Goal: Find specific page/section: Locate a particular part of the current website

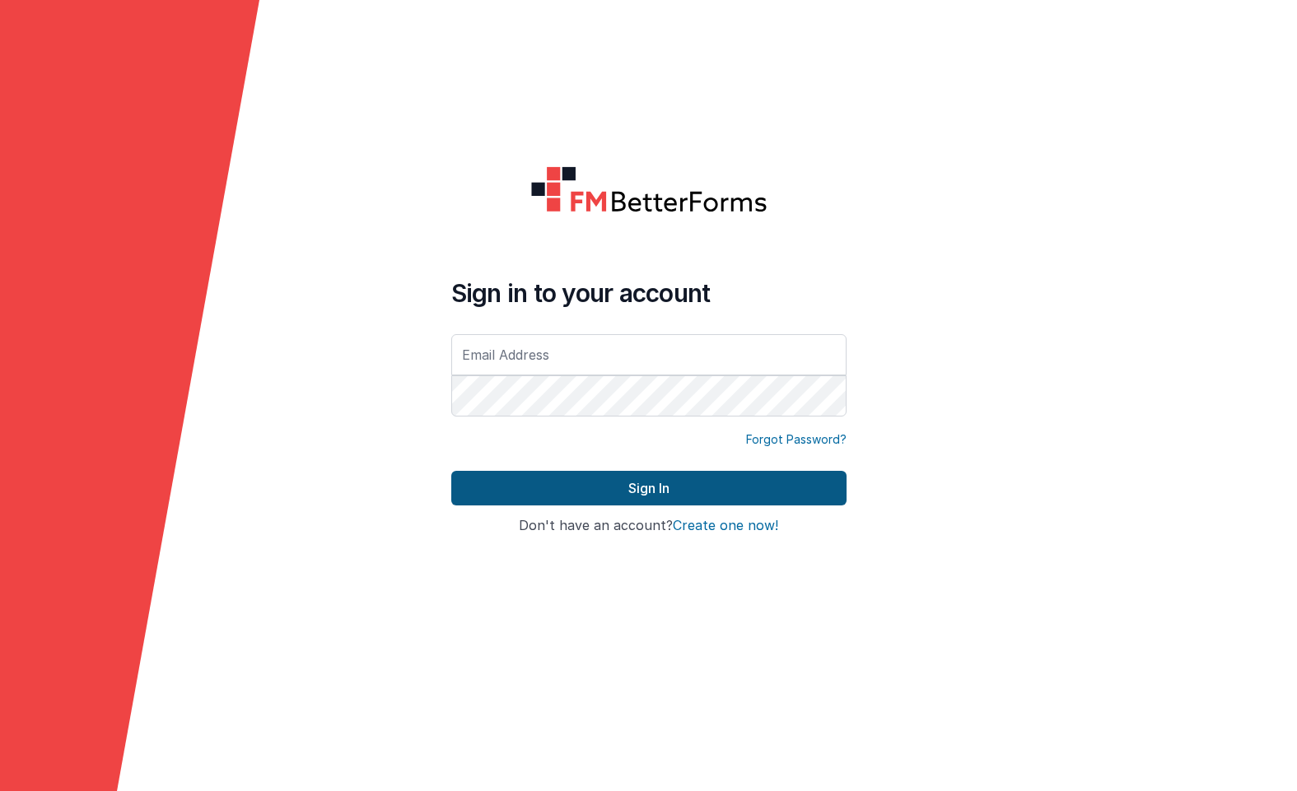
type input "[PERSON_NAME][EMAIL_ADDRESS][DOMAIN_NAME]"
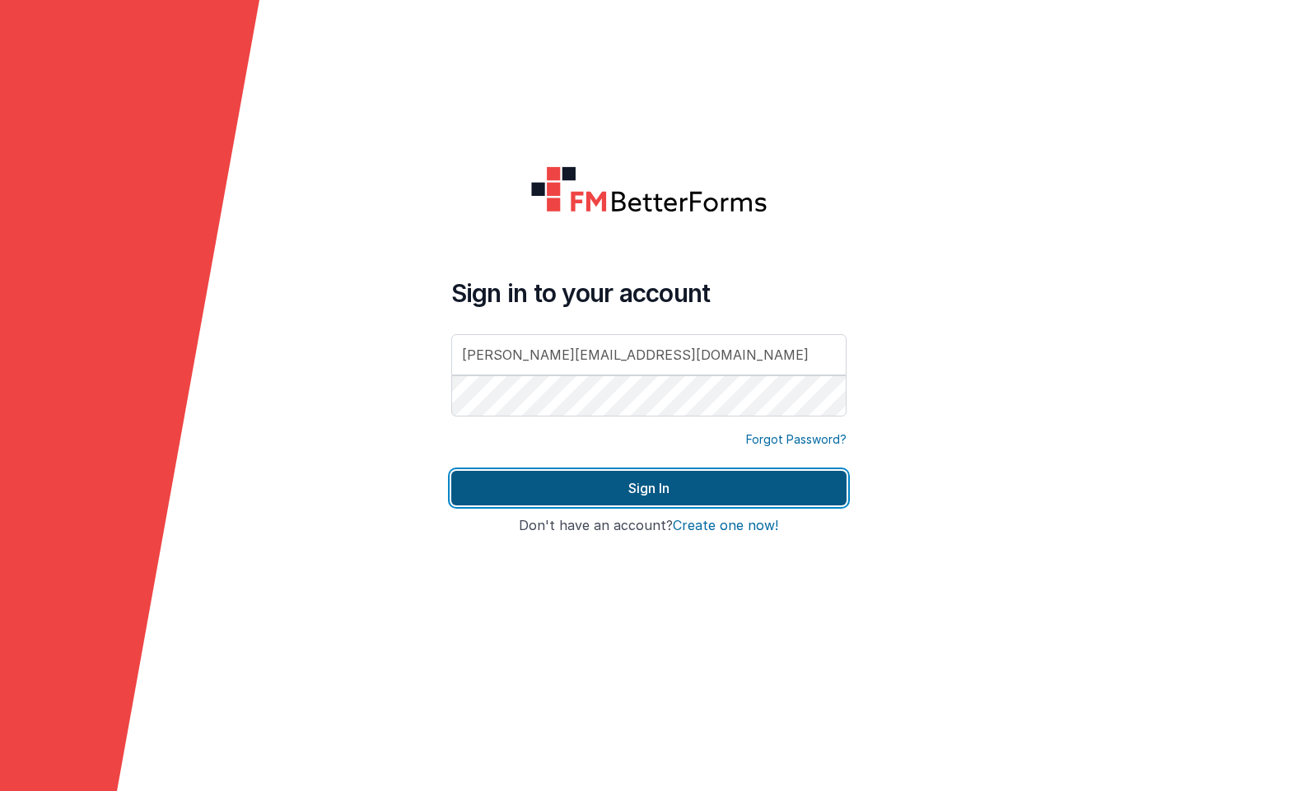
click at [650, 479] on button "Sign In" at bounding box center [648, 488] width 395 height 35
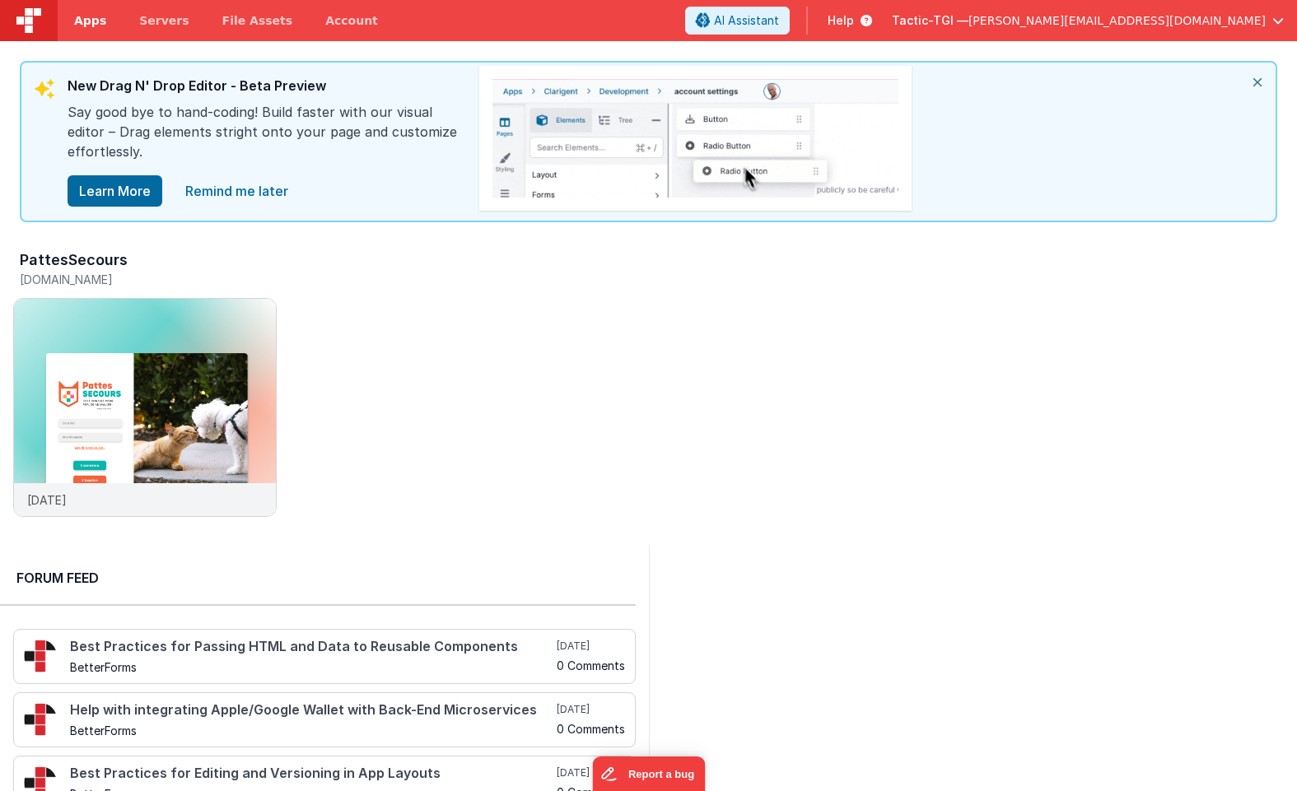
click at [91, 21] on span "Apps" at bounding box center [90, 20] width 32 height 16
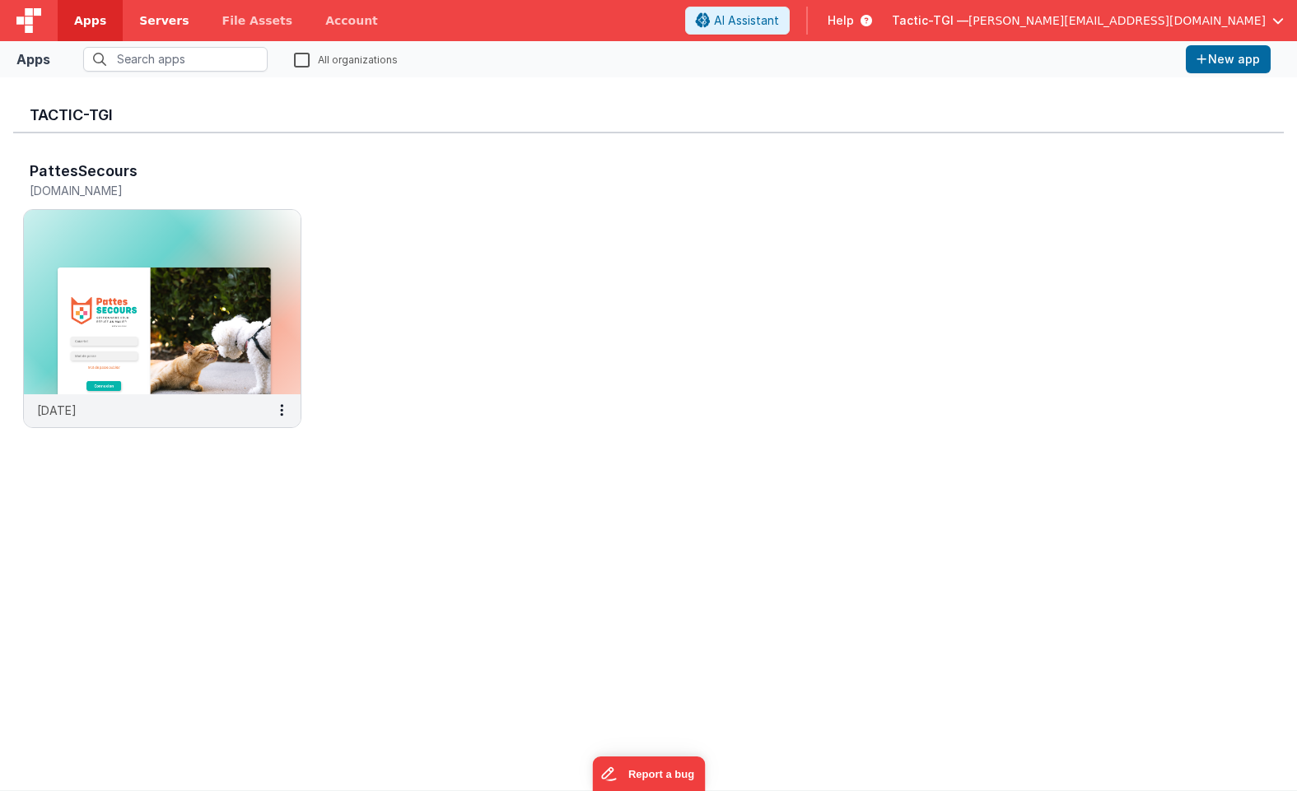
click at [159, 18] on span "Servers" at bounding box center [163, 20] width 49 height 16
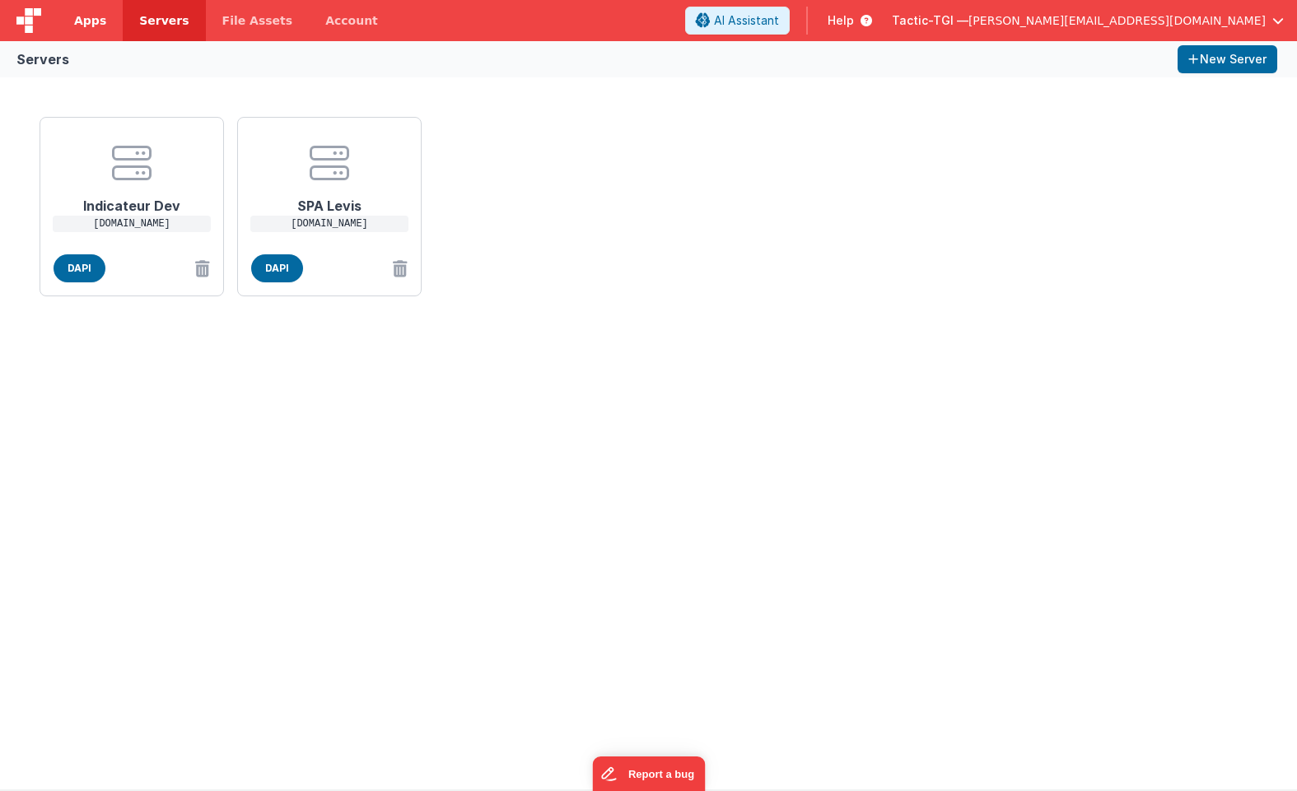
click at [97, 24] on span "Apps" at bounding box center [90, 20] width 32 height 16
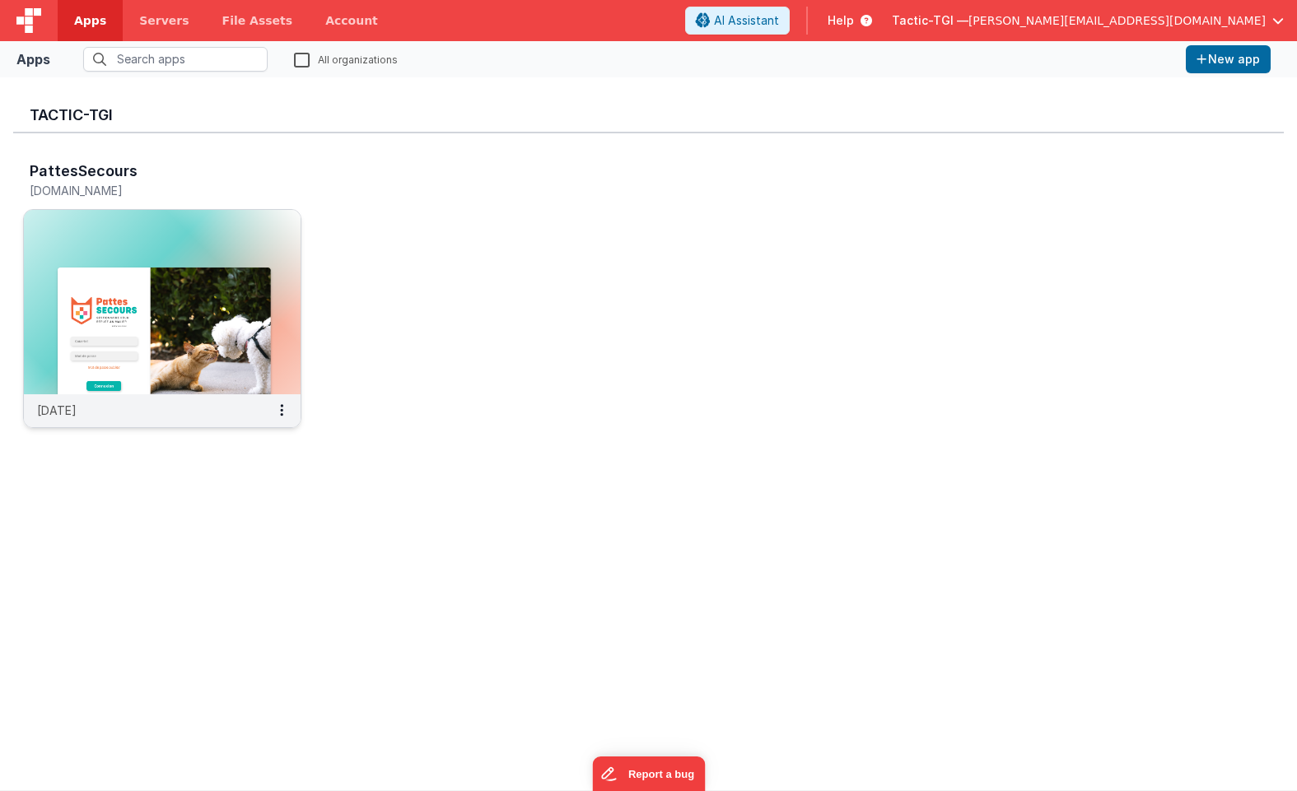
click at [85, 189] on h5 "[DOMAIN_NAME]" at bounding box center [145, 190] width 231 height 12
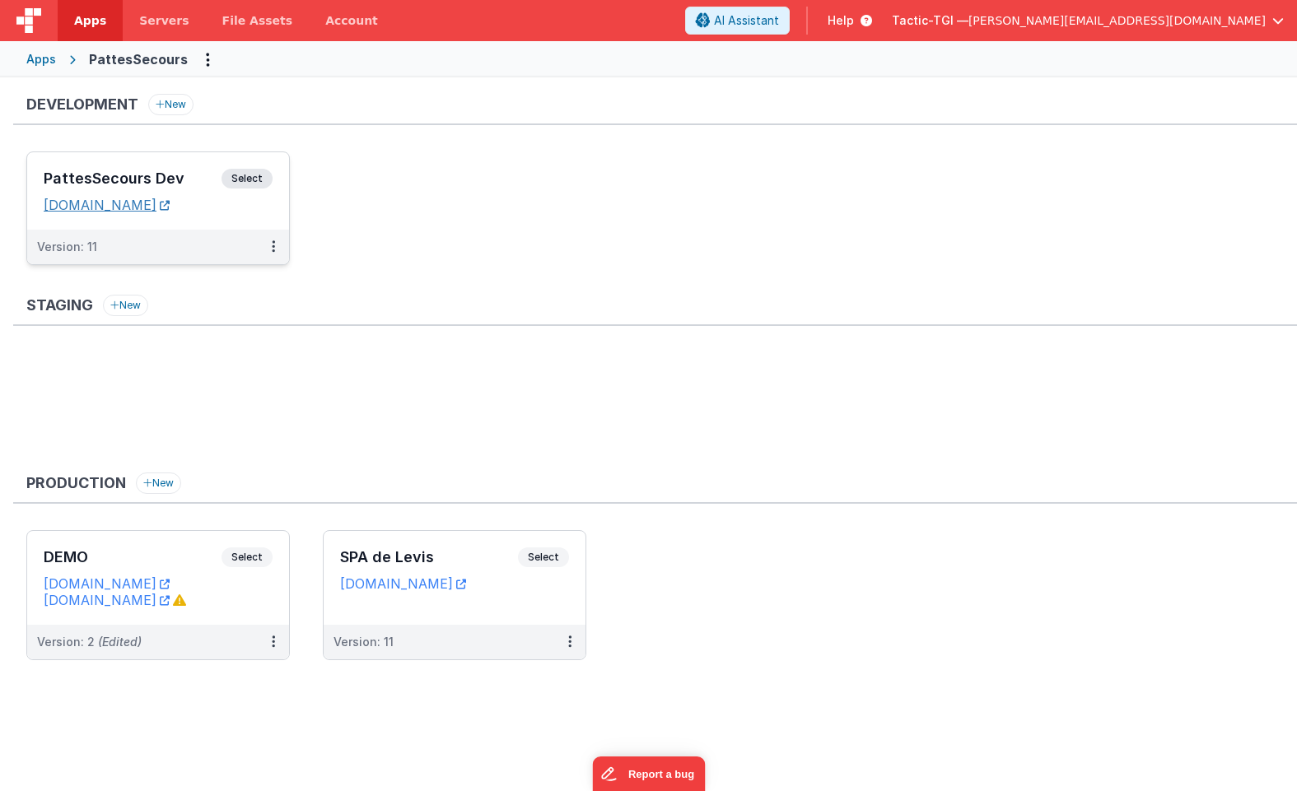
click at [170, 205] on link "[DOMAIN_NAME]" at bounding box center [107, 205] width 126 height 16
click at [269, 245] on button at bounding box center [273, 247] width 31 height 35
click at [247, 291] on link "Edit" at bounding box center [216, 284] width 145 height 30
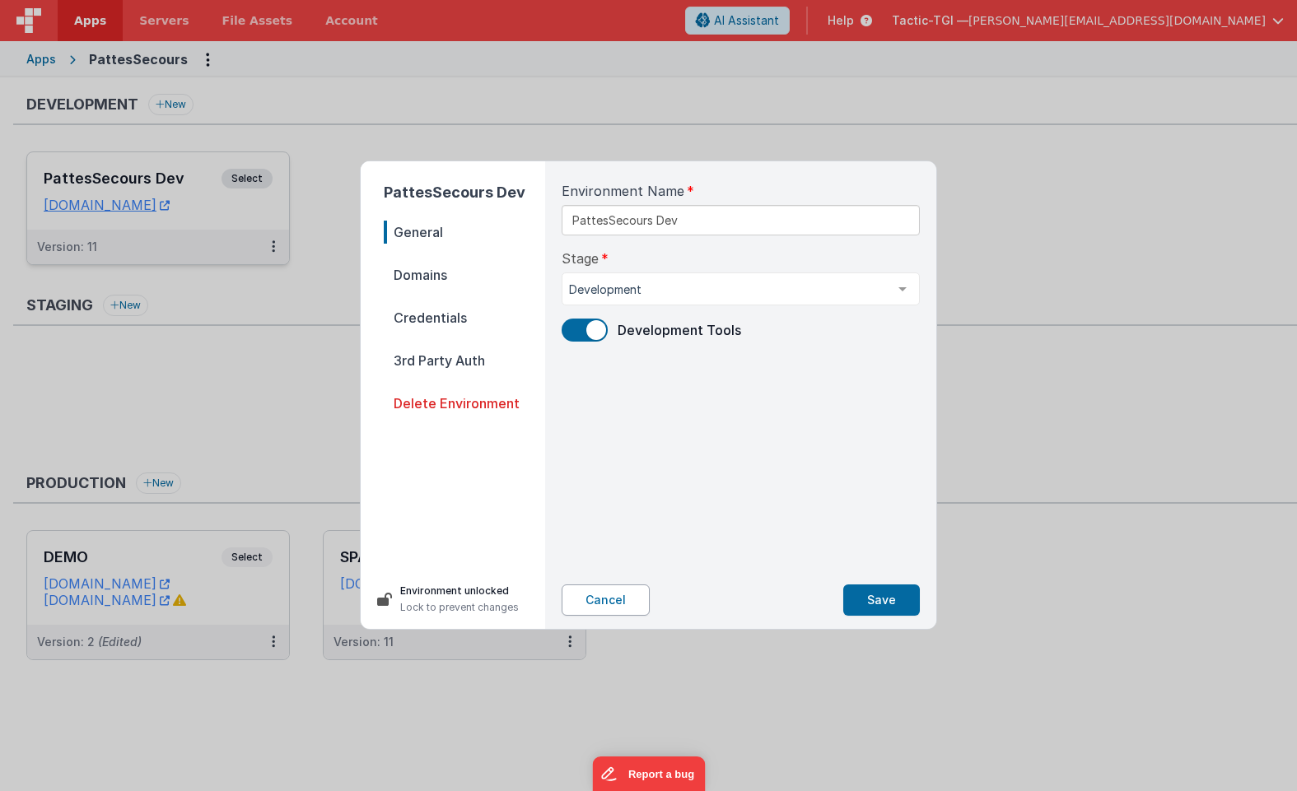
click at [618, 597] on button "Cancel" at bounding box center [606, 600] width 88 height 31
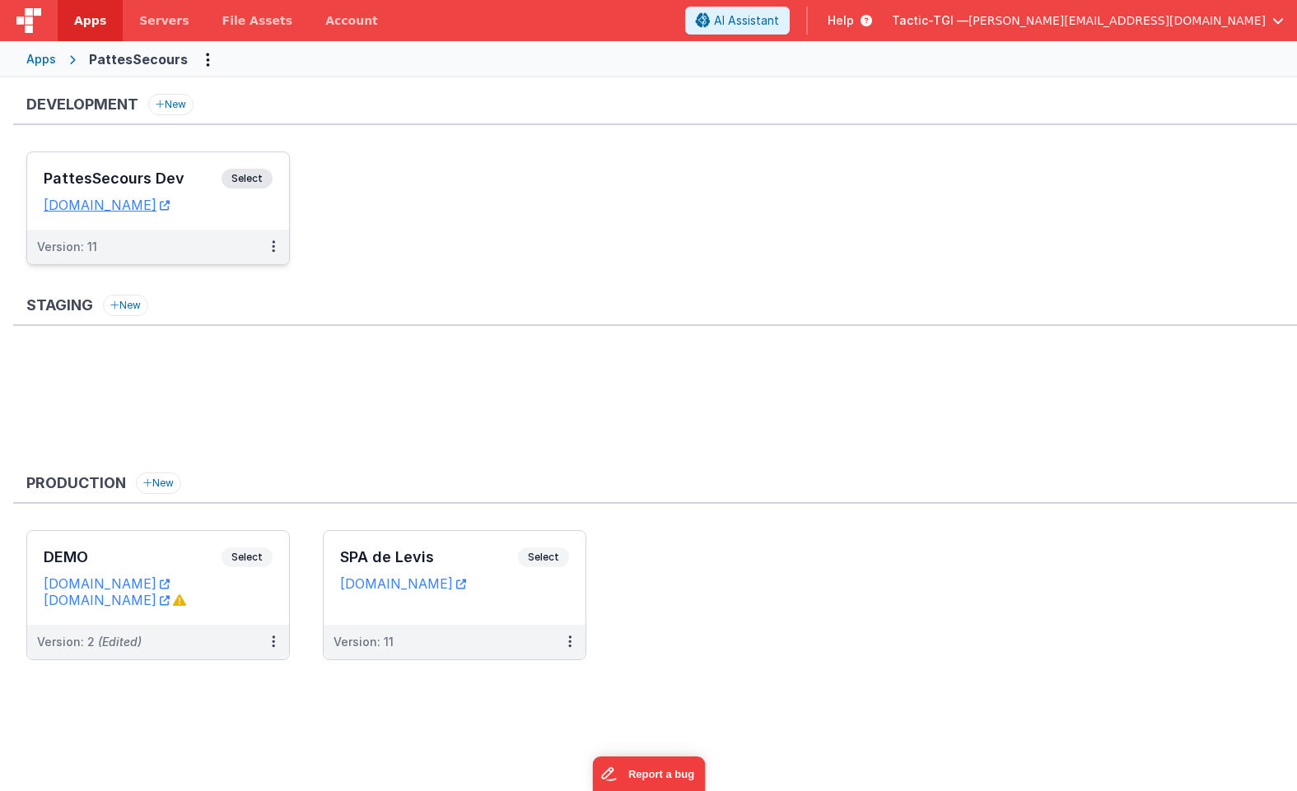
click at [255, 179] on span "Select" at bounding box center [246, 179] width 51 height 20
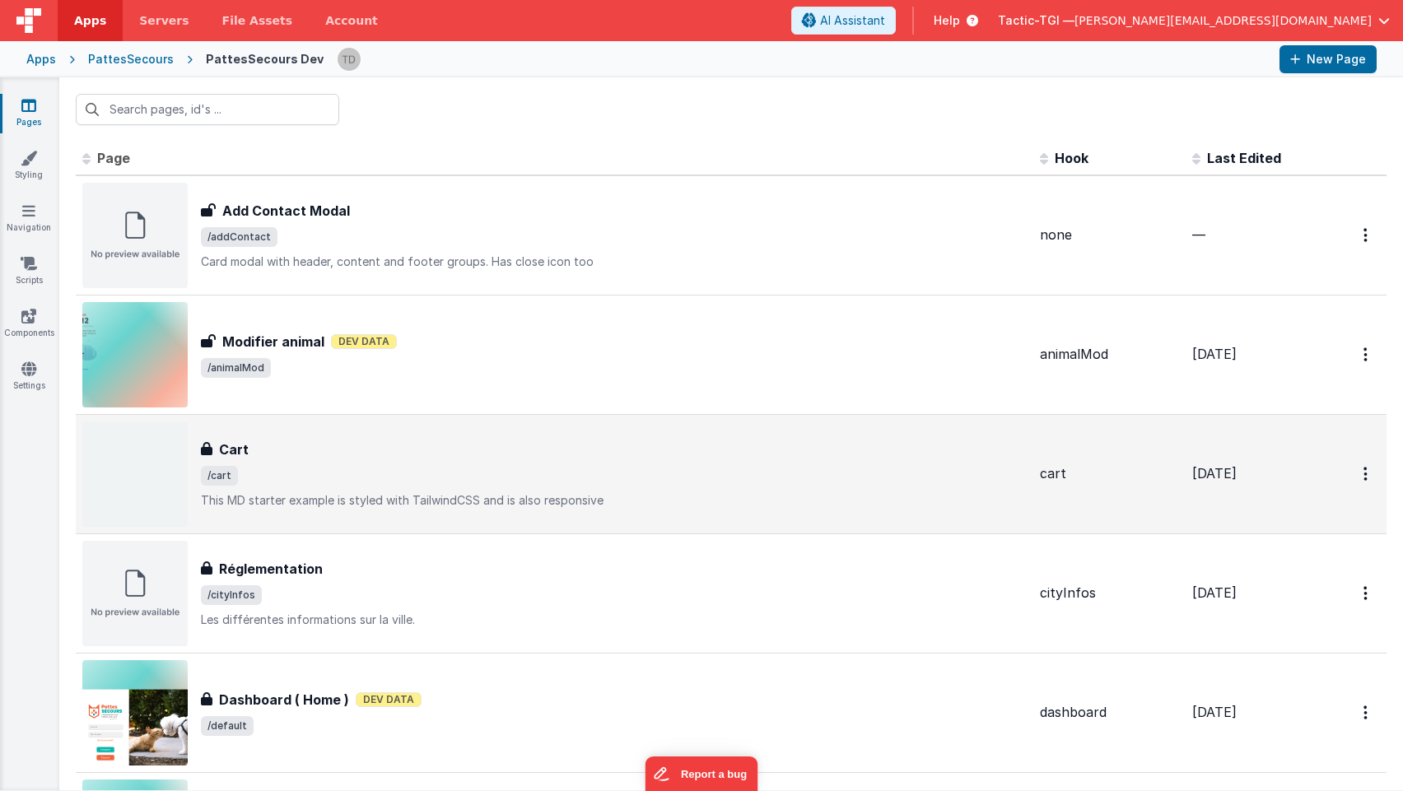
click at [231, 447] on h3 "Cart" at bounding box center [234, 450] width 30 height 20
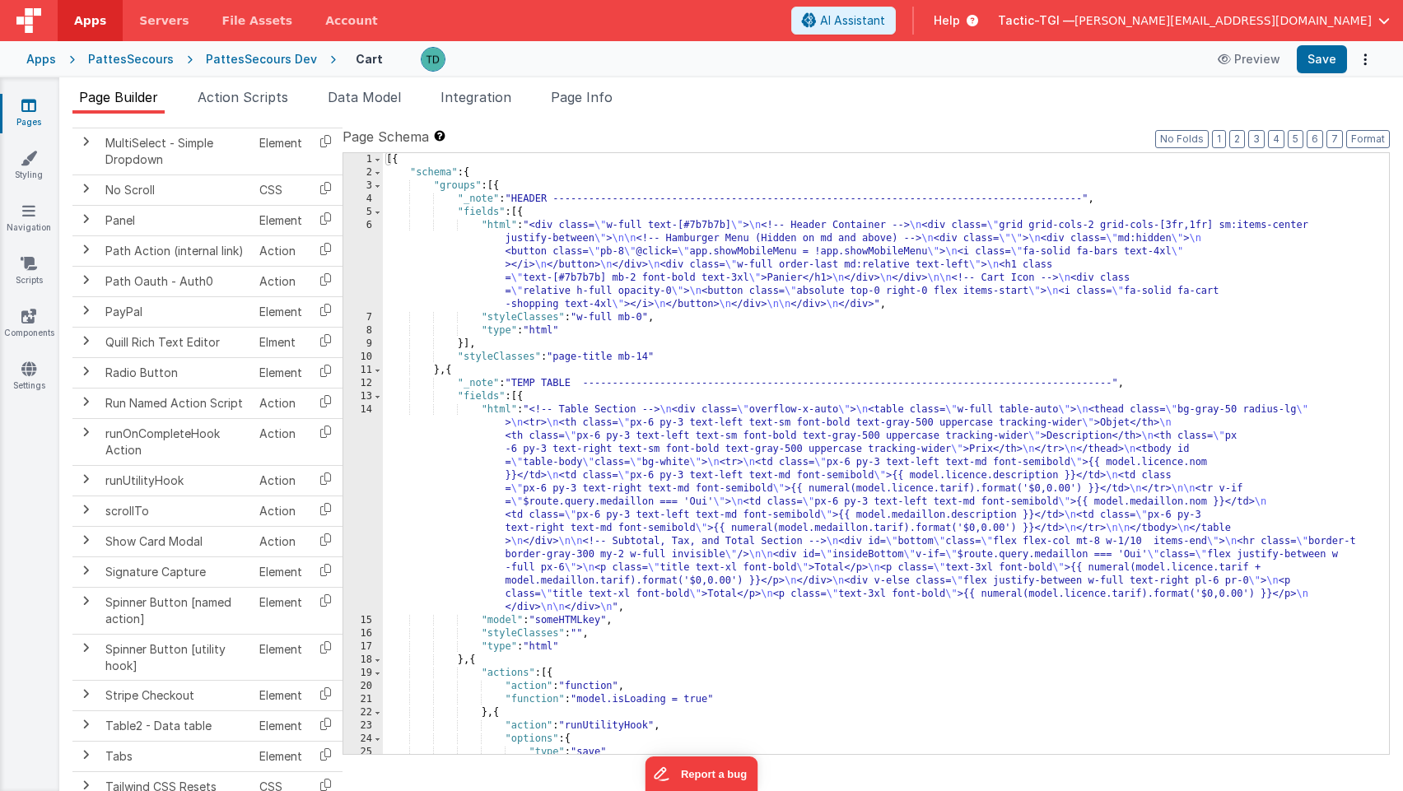
scroll to position [1895, 0]
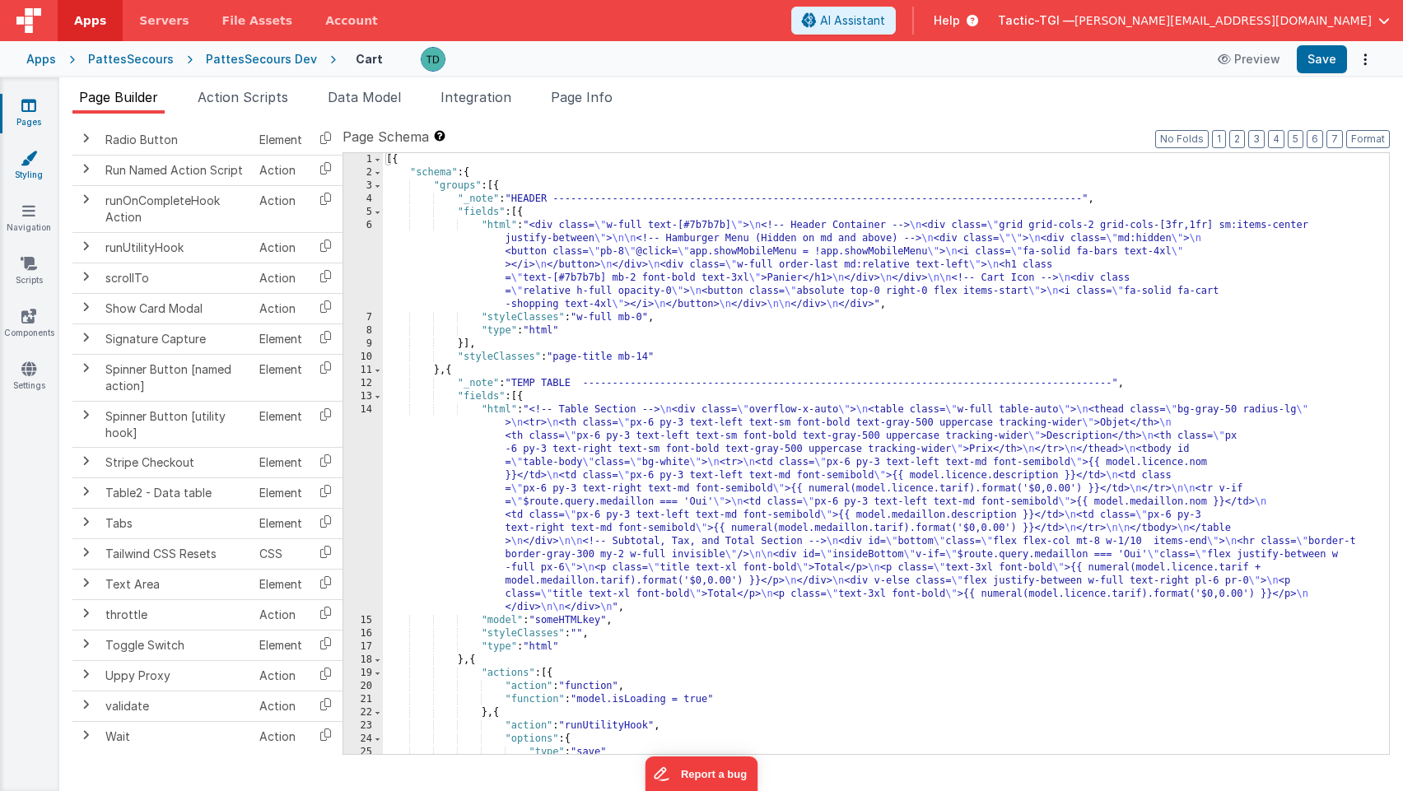
click at [26, 161] on icon at bounding box center [29, 158] width 16 height 16
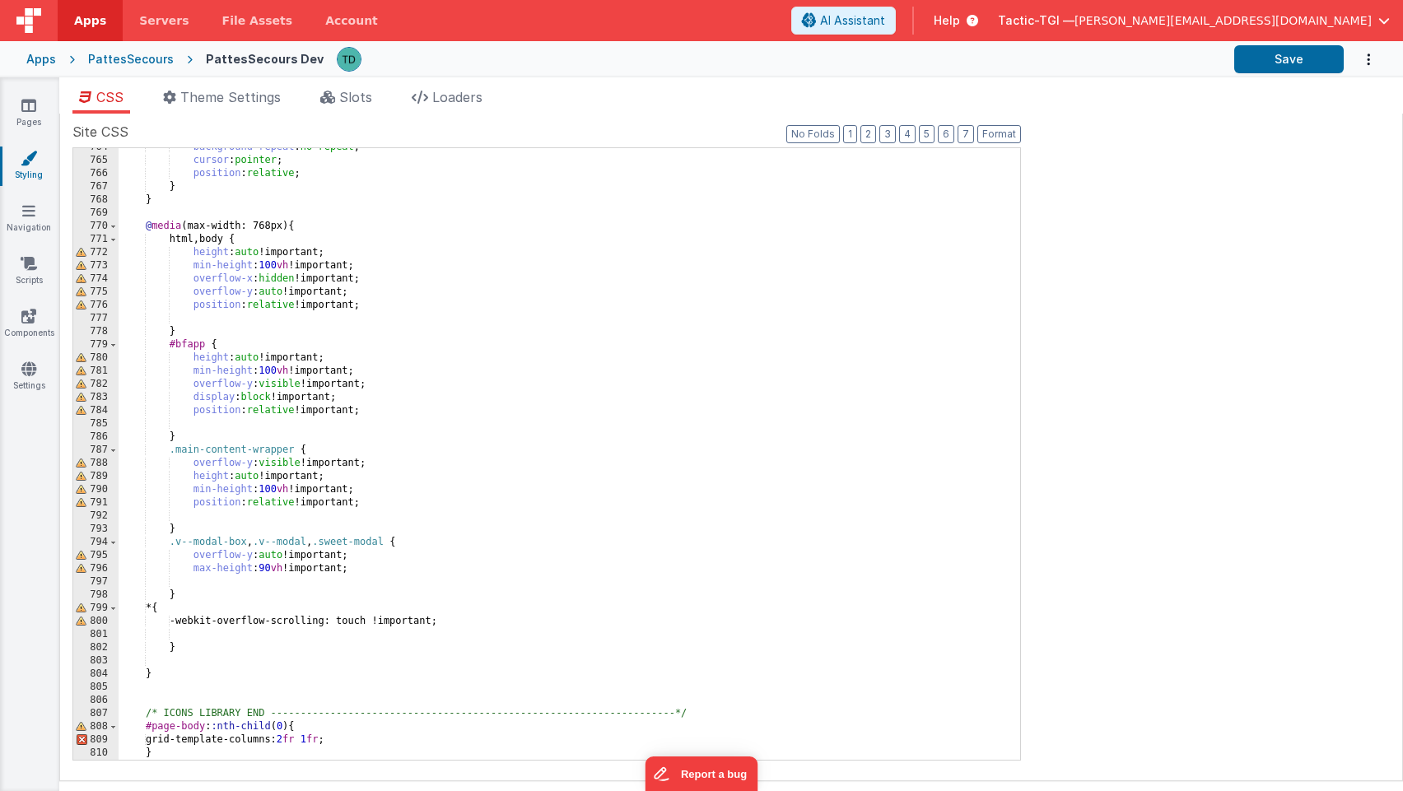
scroll to position [10073, 0]
click at [23, 221] on link "Navigation" at bounding box center [28, 219] width 59 height 33
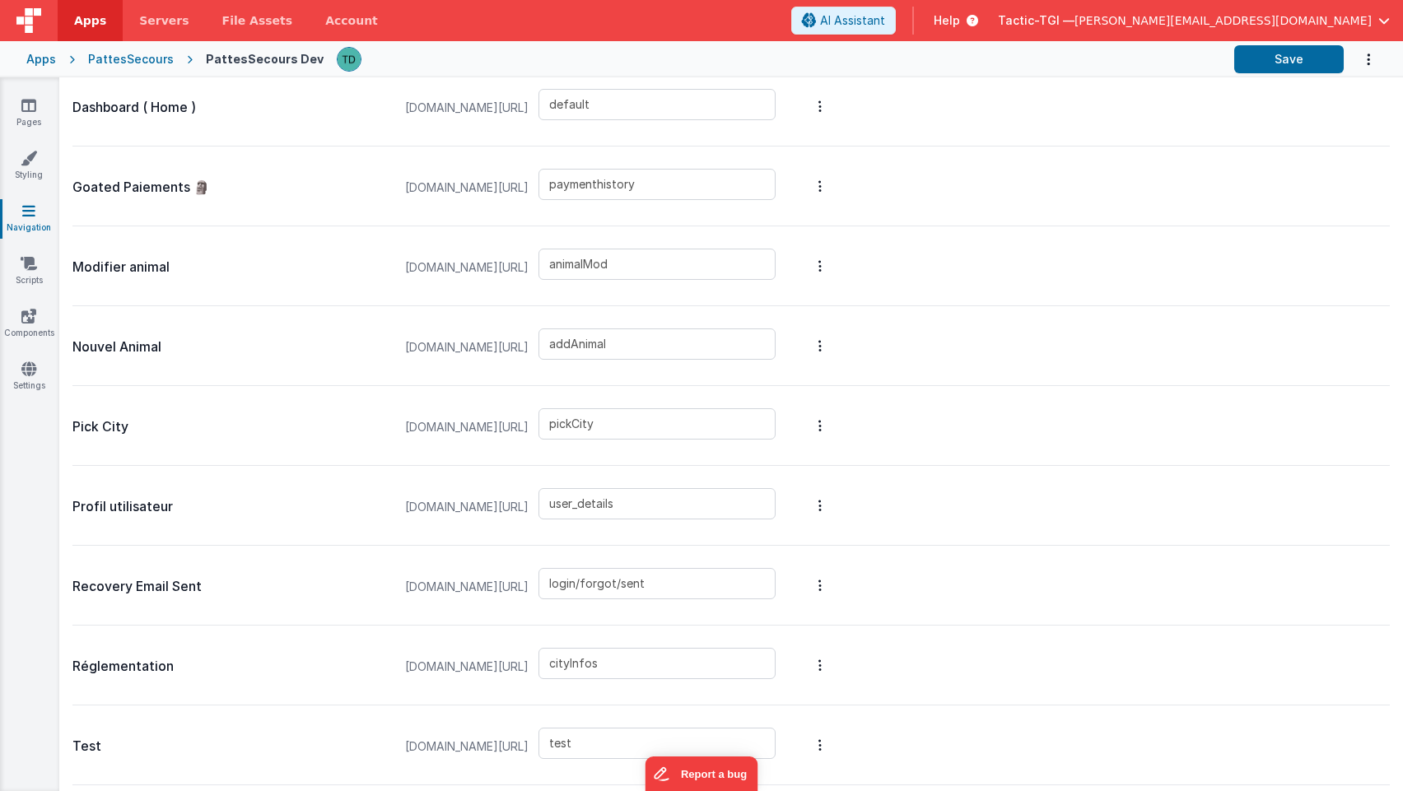
scroll to position [878, 0]
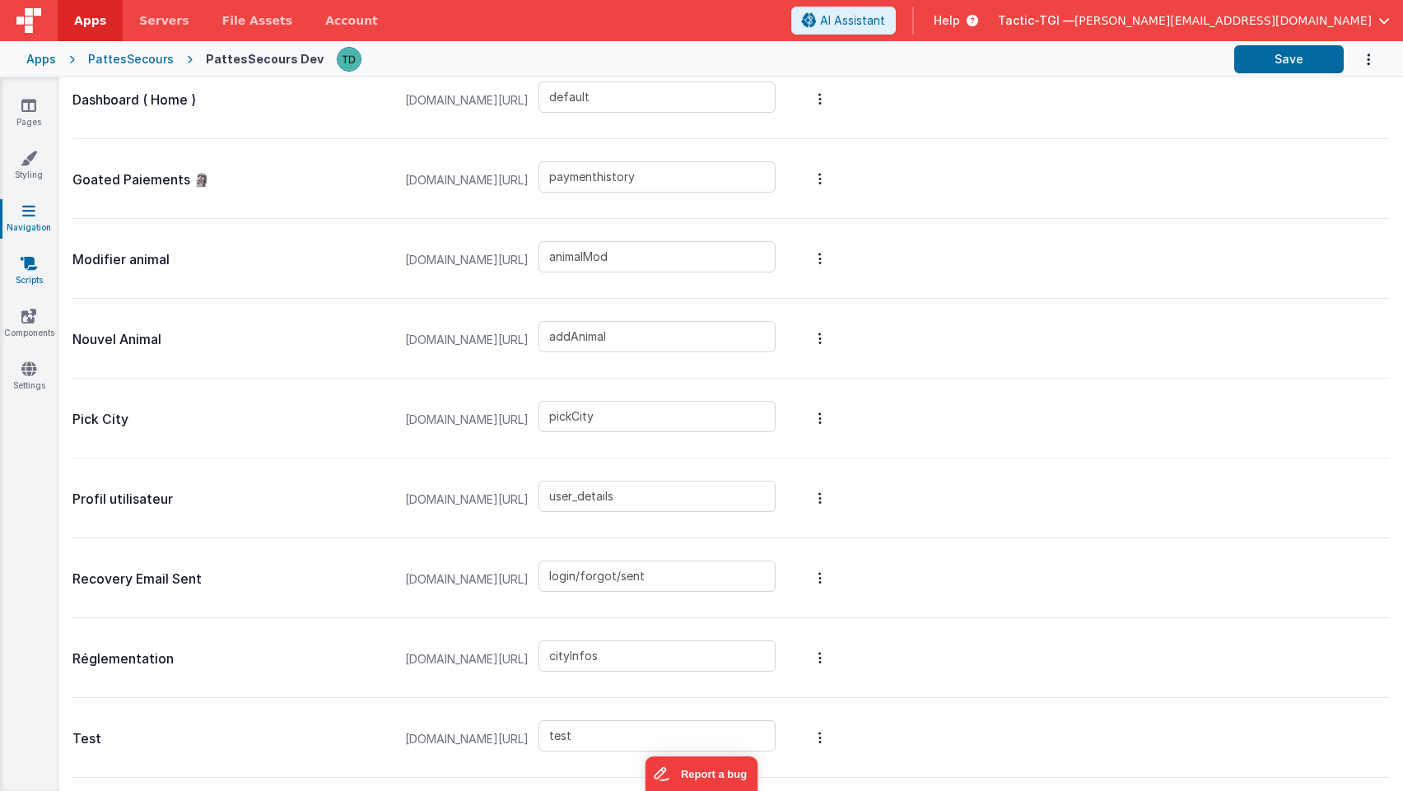
click at [32, 269] on icon at bounding box center [29, 263] width 16 height 16
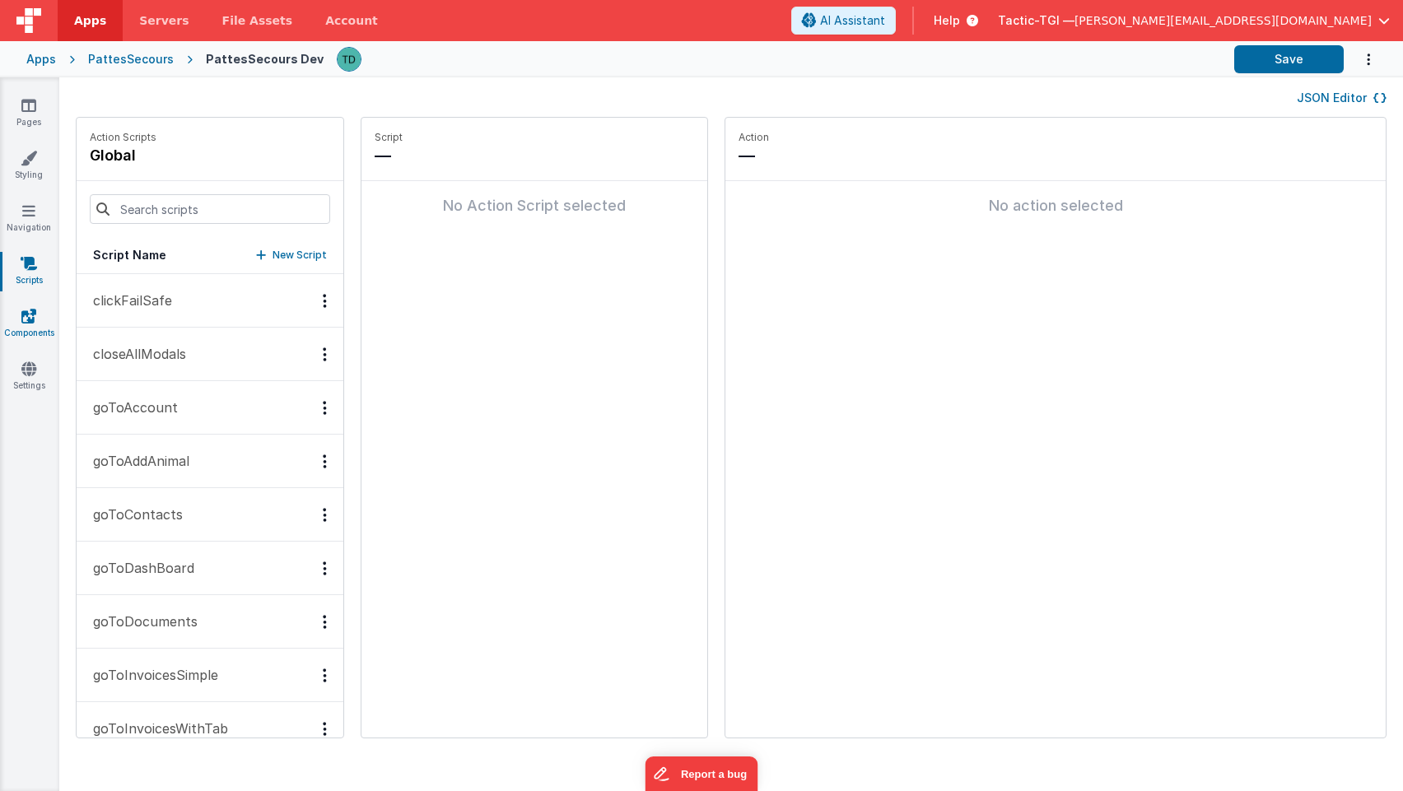
click at [21, 328] on link "Components" at bounding box center [28, 324] width 59 height 33
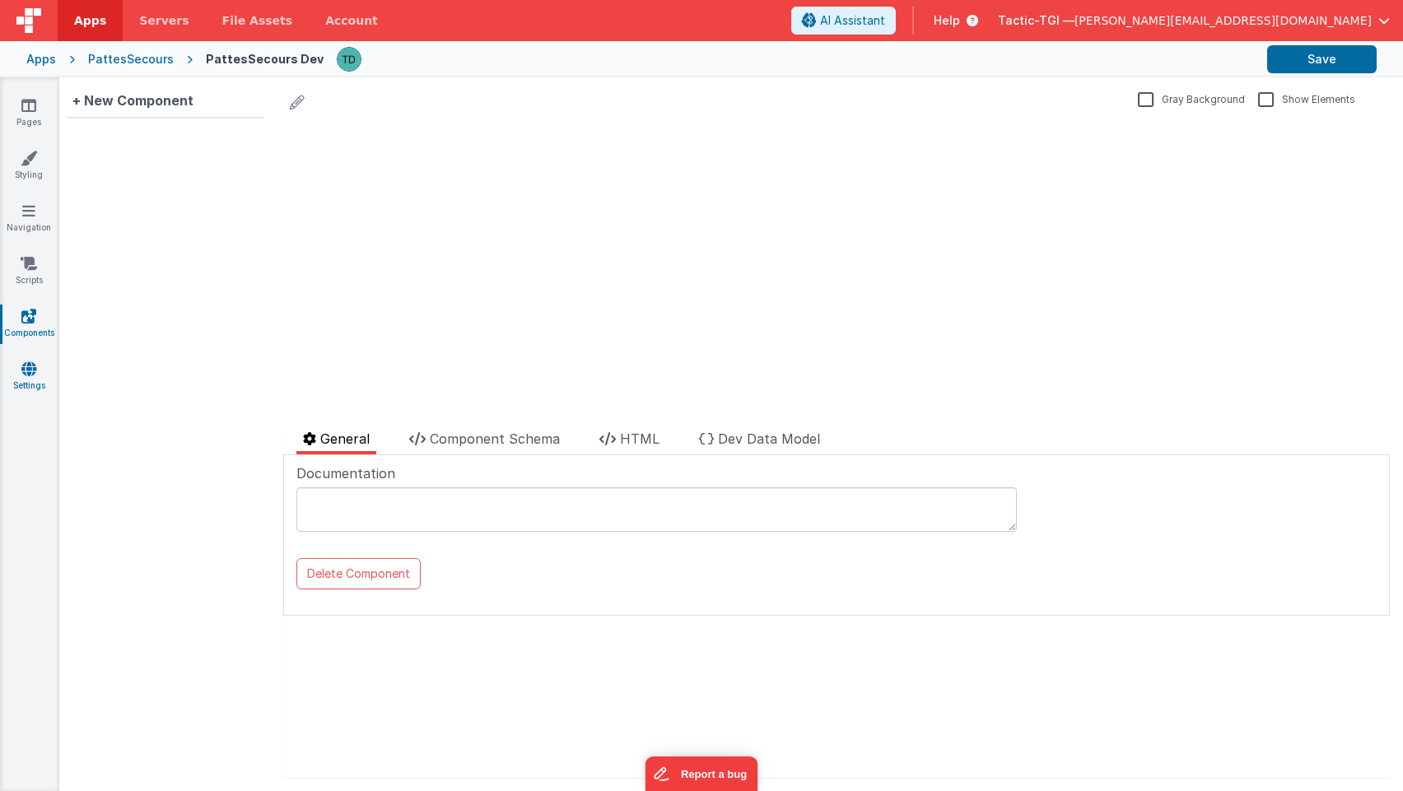
click at [32, 373] on icon at bounding box center [28, 369] width 15 height 16
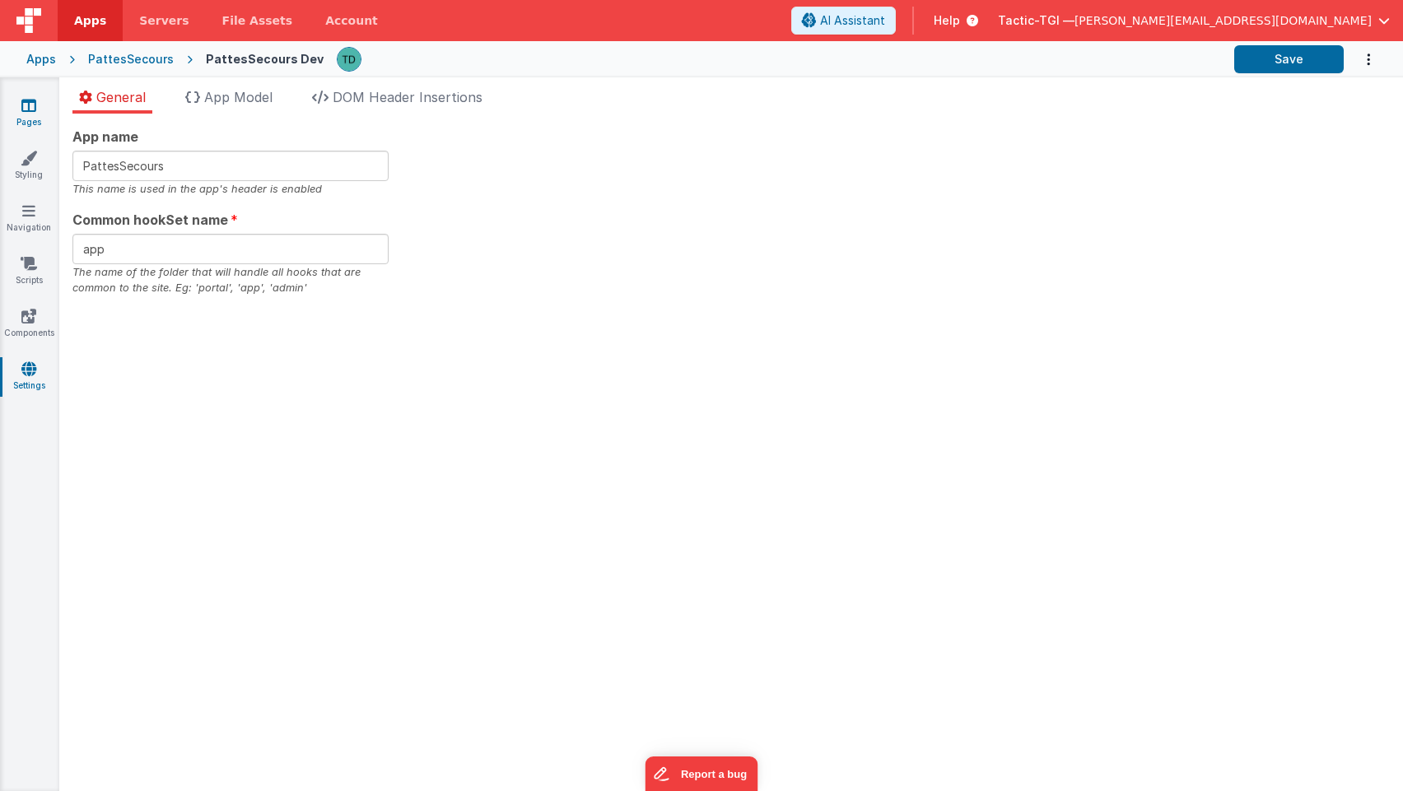
click at [24, 102] on icon at bounding box center [28, 105] width 15 height 16
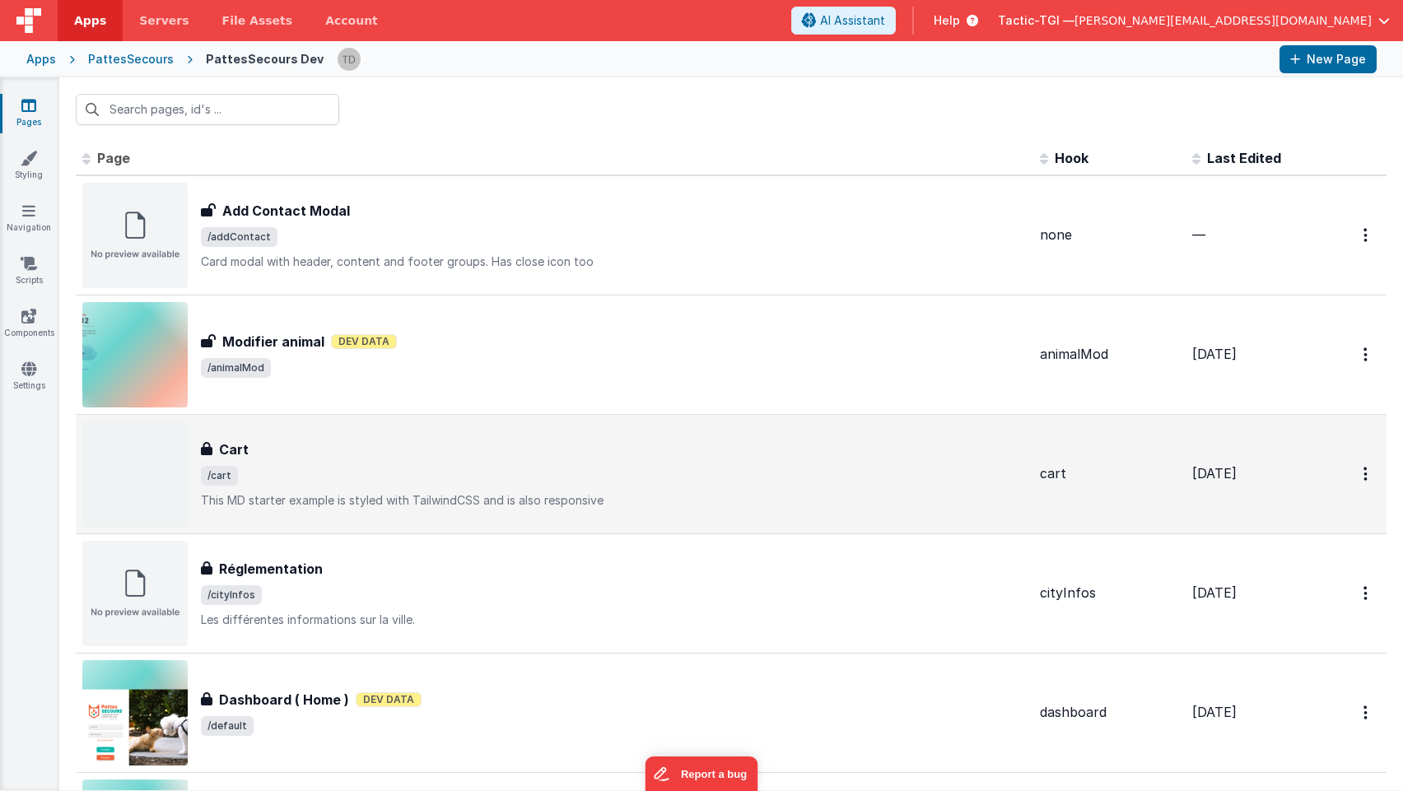
click at [221, 446] on h3 "Cart" at bounding box center [234, 450] width 30 height 20
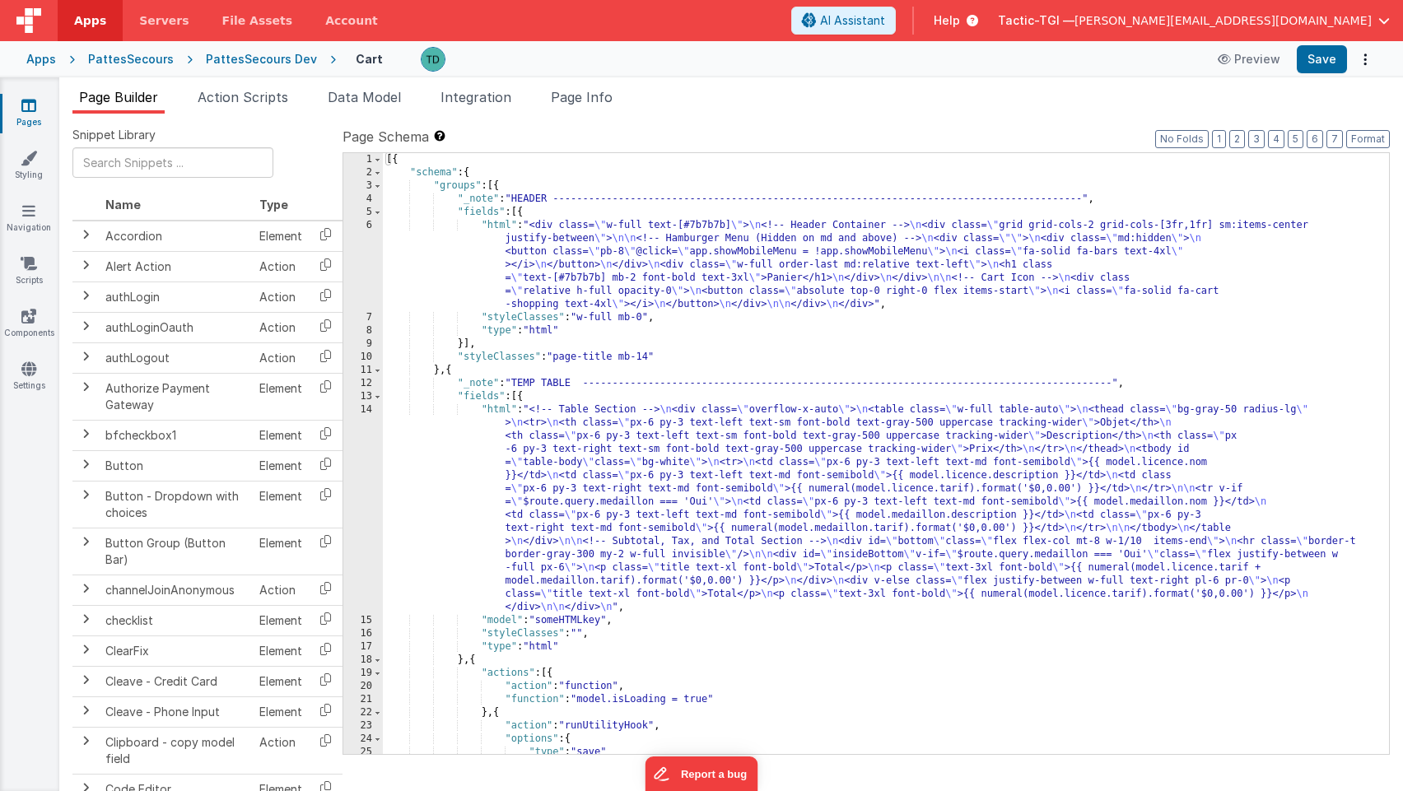
click at [23, 106] on icon at bounding box center [28, 105] width 15 height 16
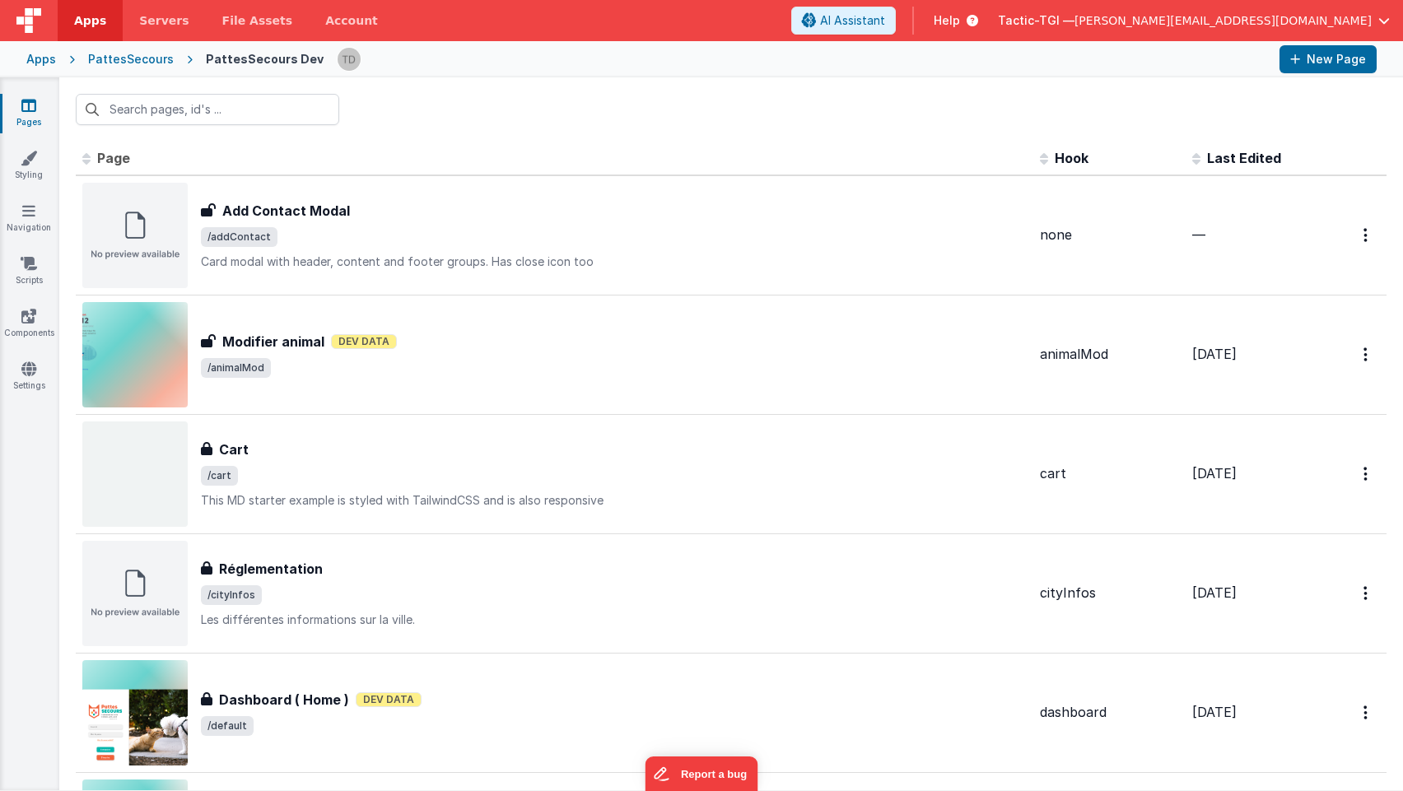
click at [978, 16] on icon at bounding box center [969, 20] width 18 height 16
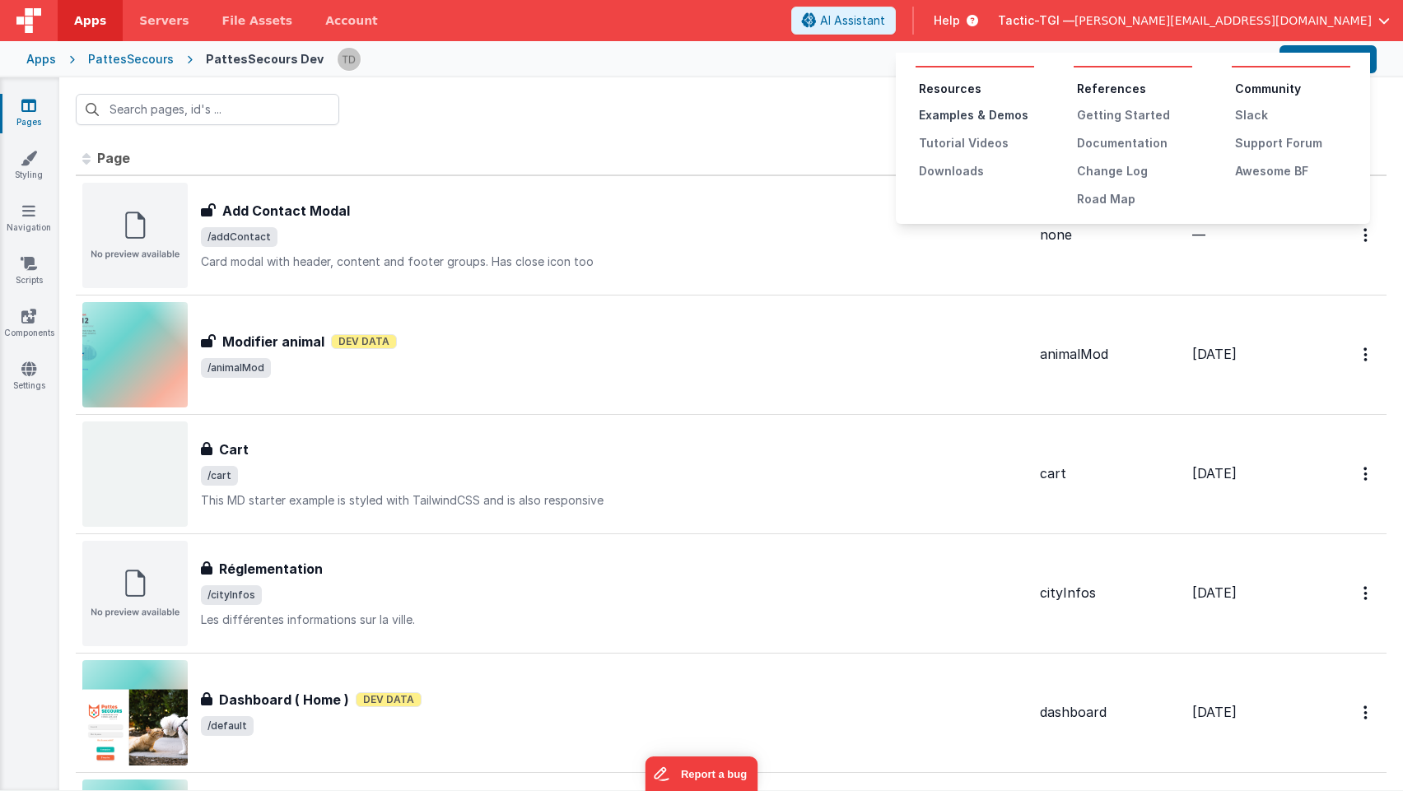
click at [1000, 113] on div "Examples & Demos" at bounding box center [976, 115] width 115 height 16
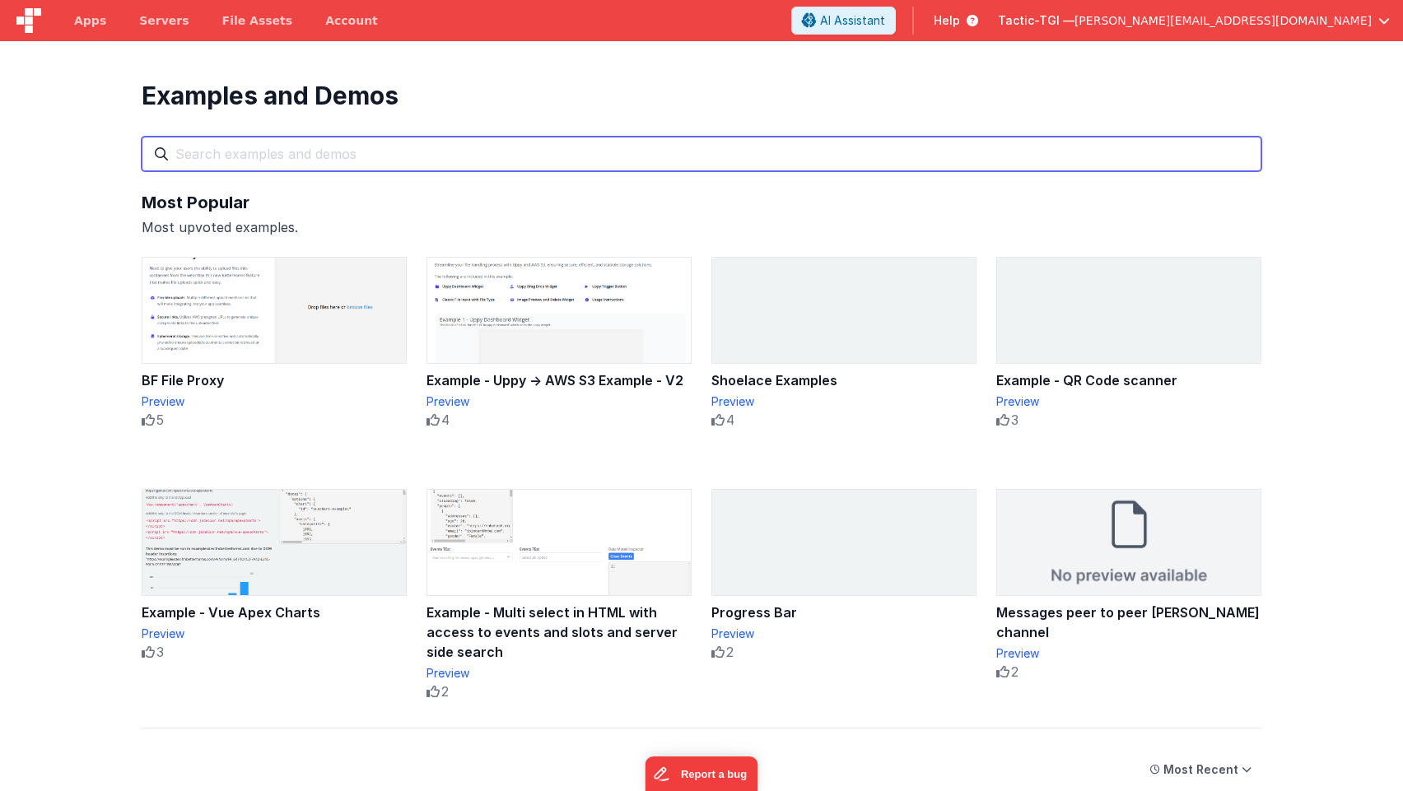
click at [380, 148] on input "text" at bounding box center [702, 154] width 1120 height 35
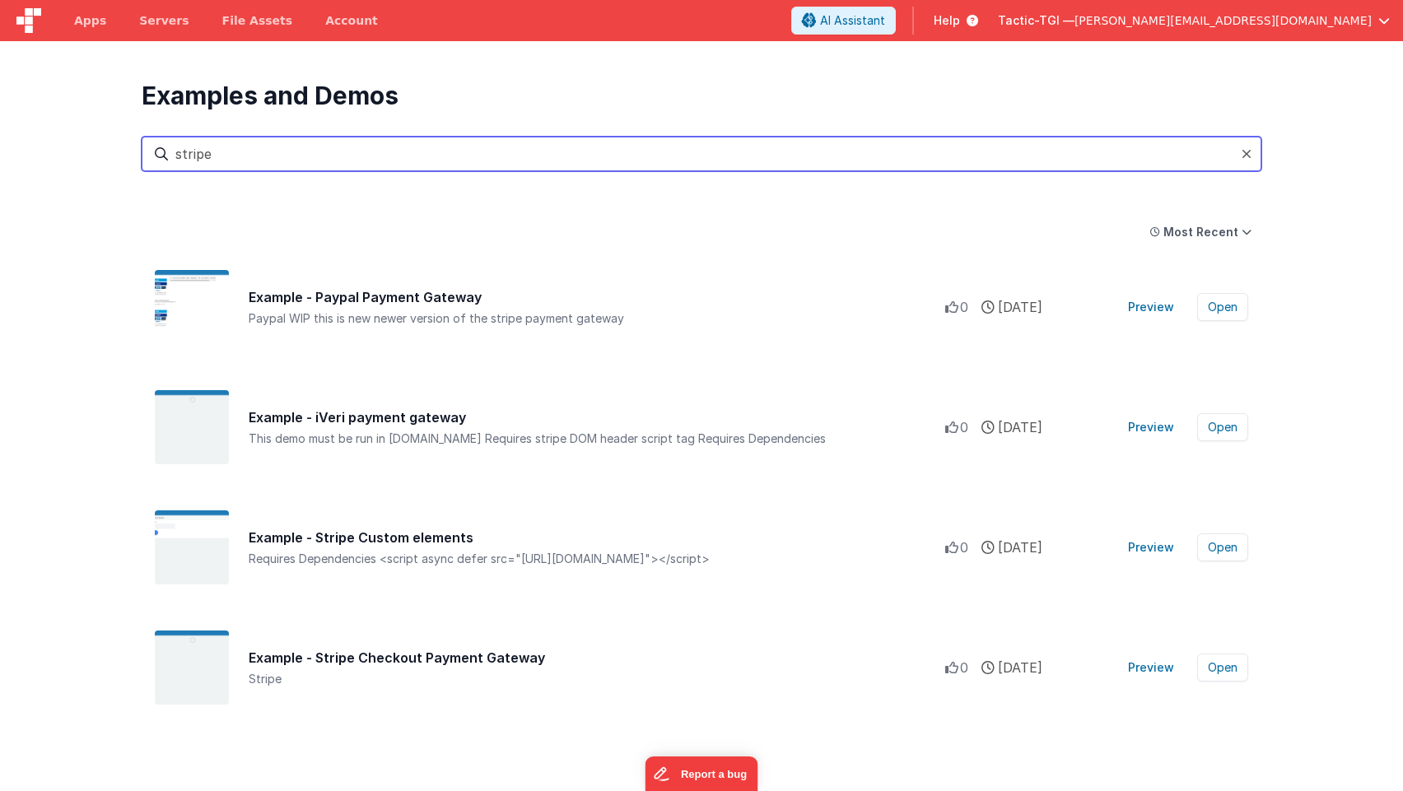
scroll to position [4, 0]
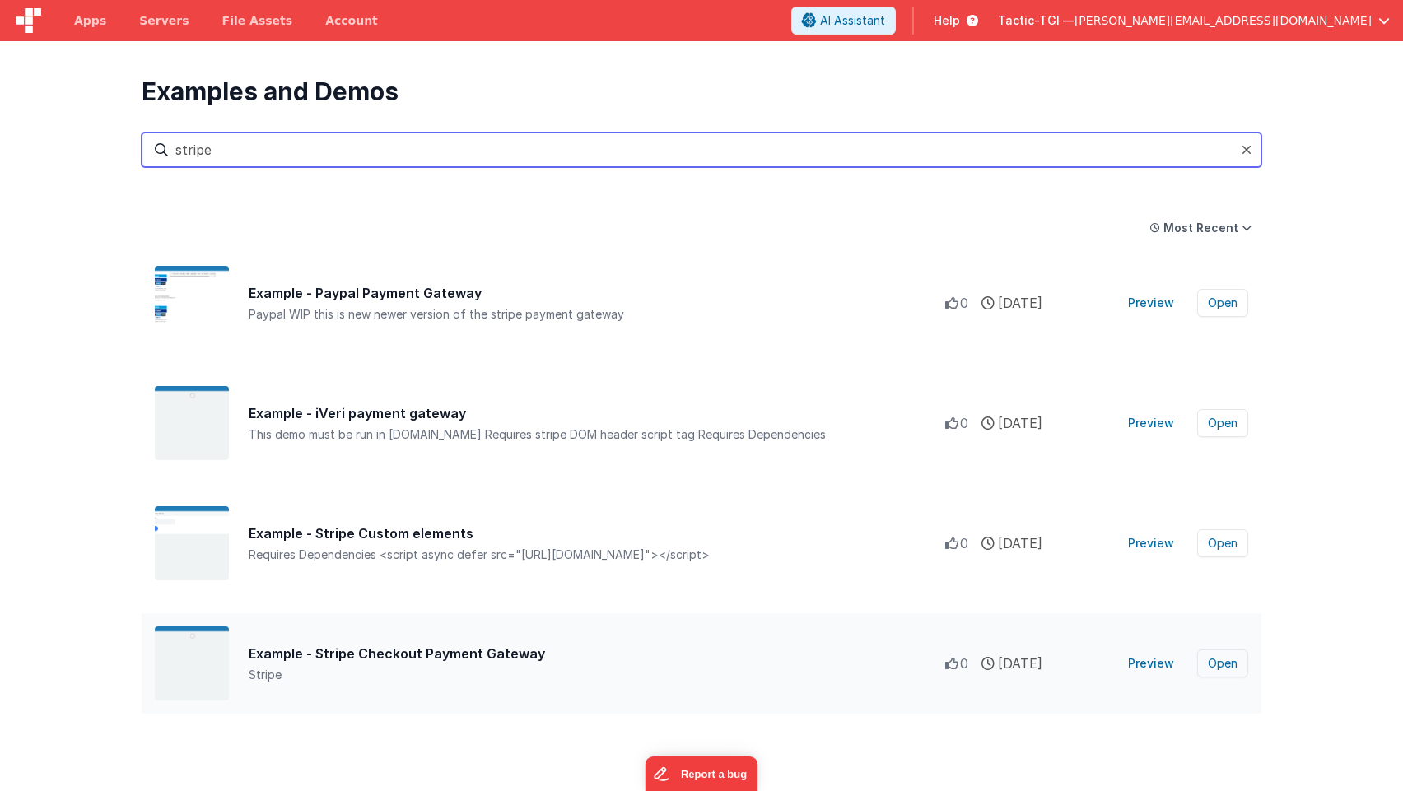
type input "stripe"
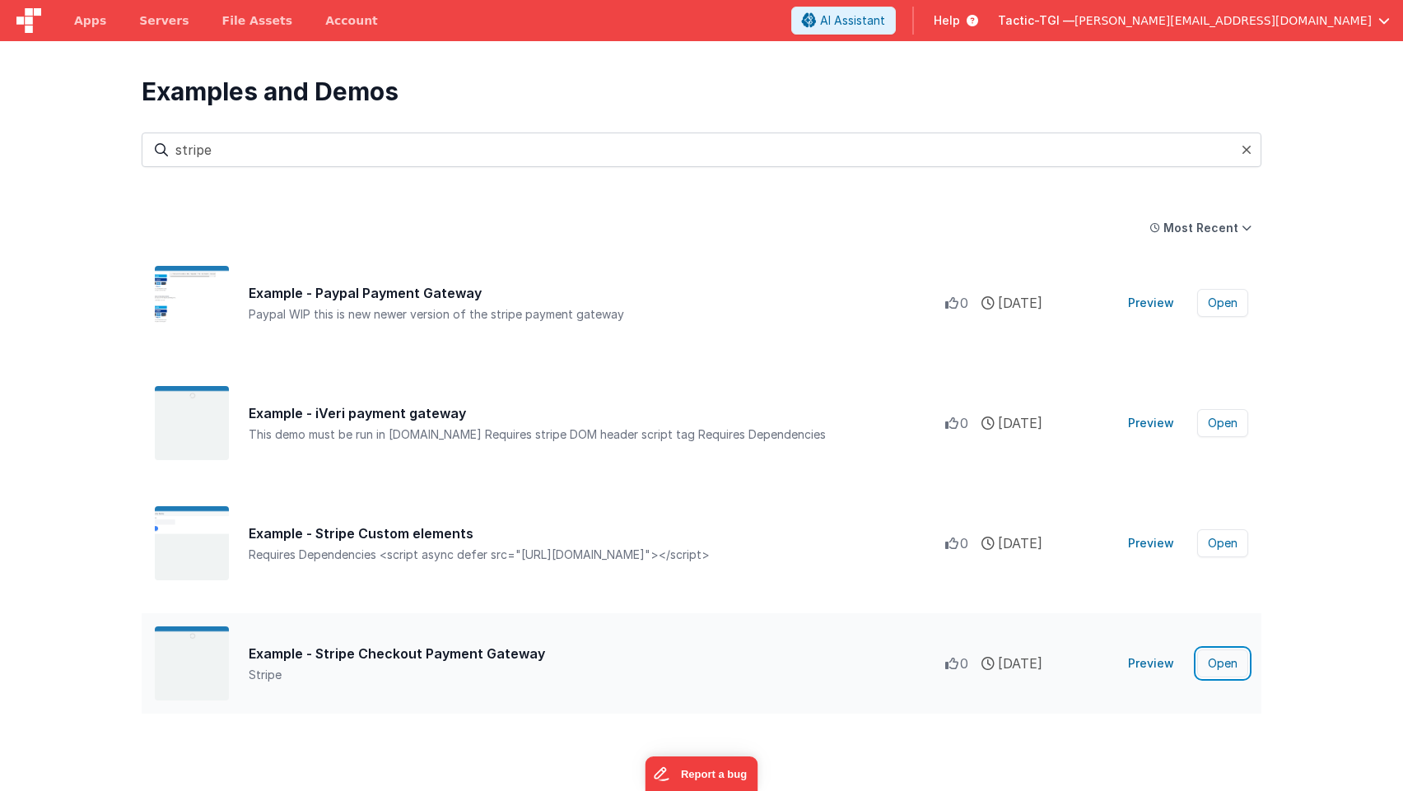
click at [1208, 660] on button "Open" at bounding box center [1222, 664] width 51 height 28
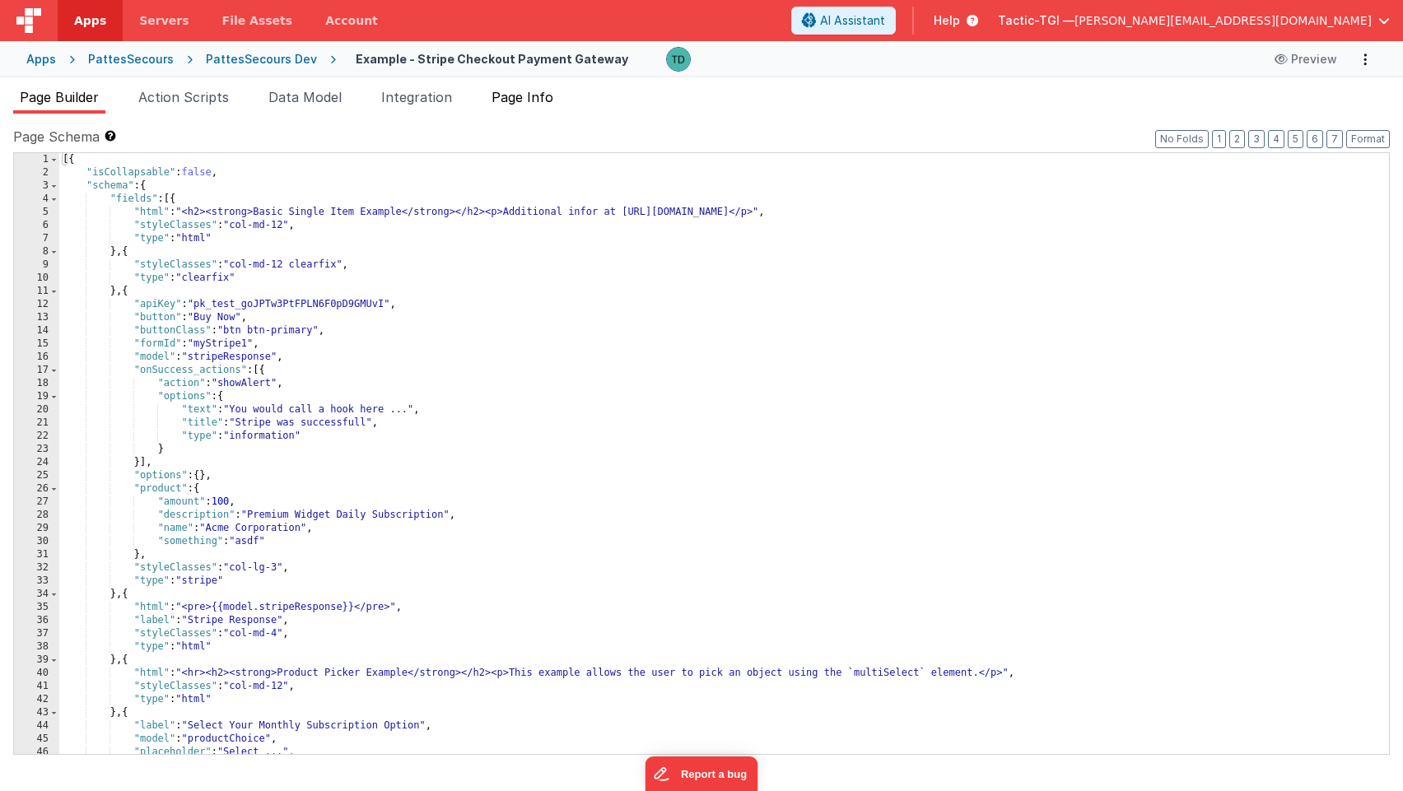
click at [533, 104] on span "Page Info" at bounding box center [523, 97] width 62 height 16
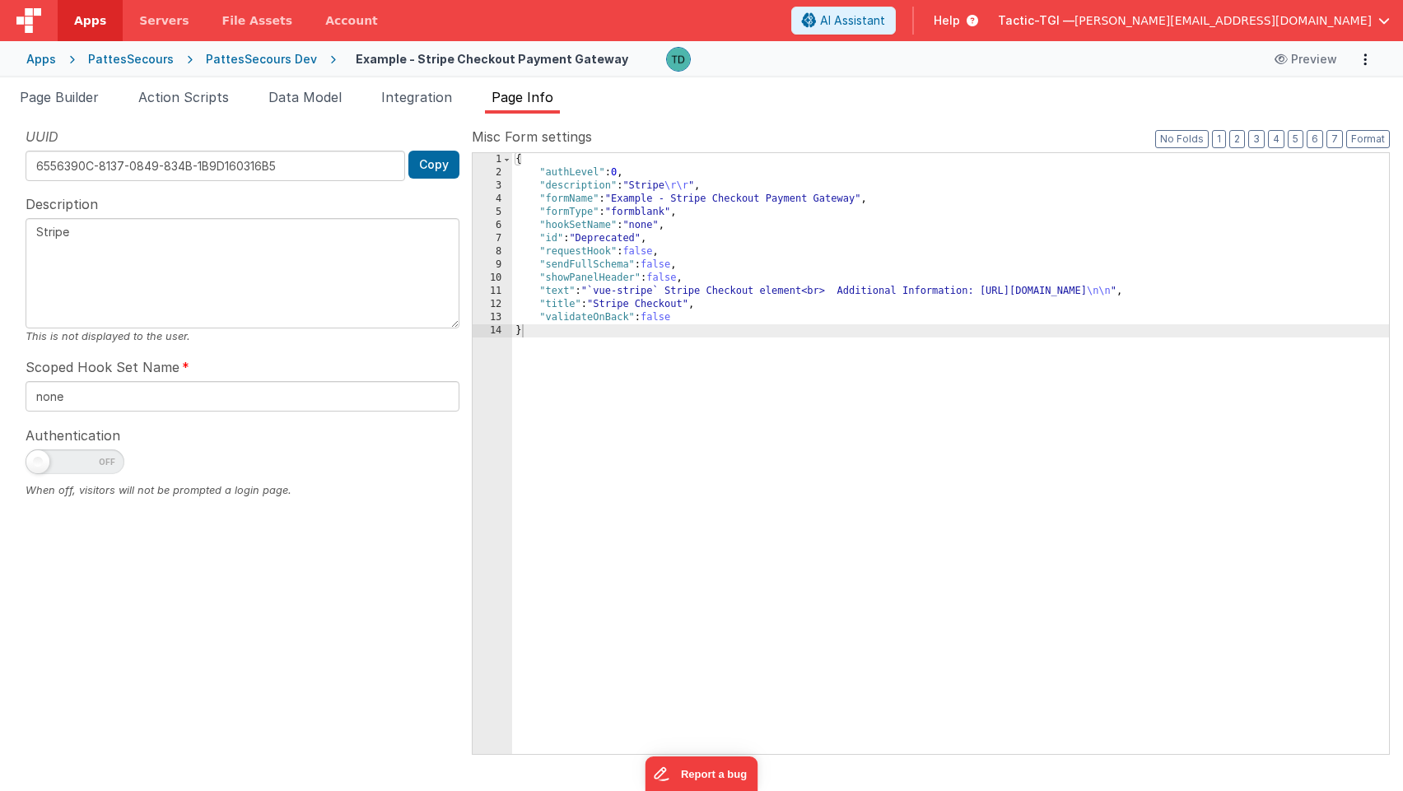
click at [273, 62] on div "PattesSecours Dev" at bounding box center [261, 59] width 111 height 16
type textarea "Stripe"
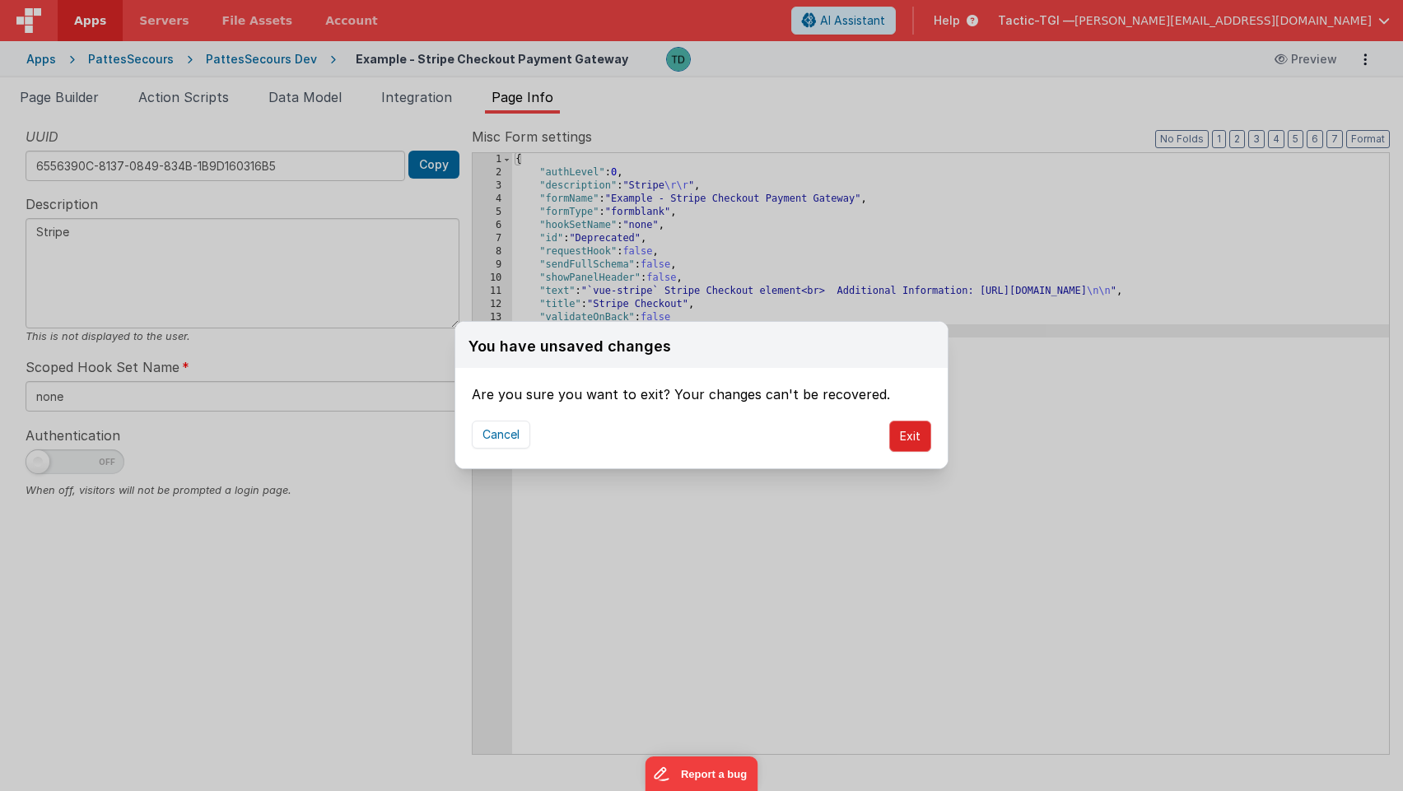
click at [916, 441] on button "Exit" at bounding box center [910, 436] width 42 height 31
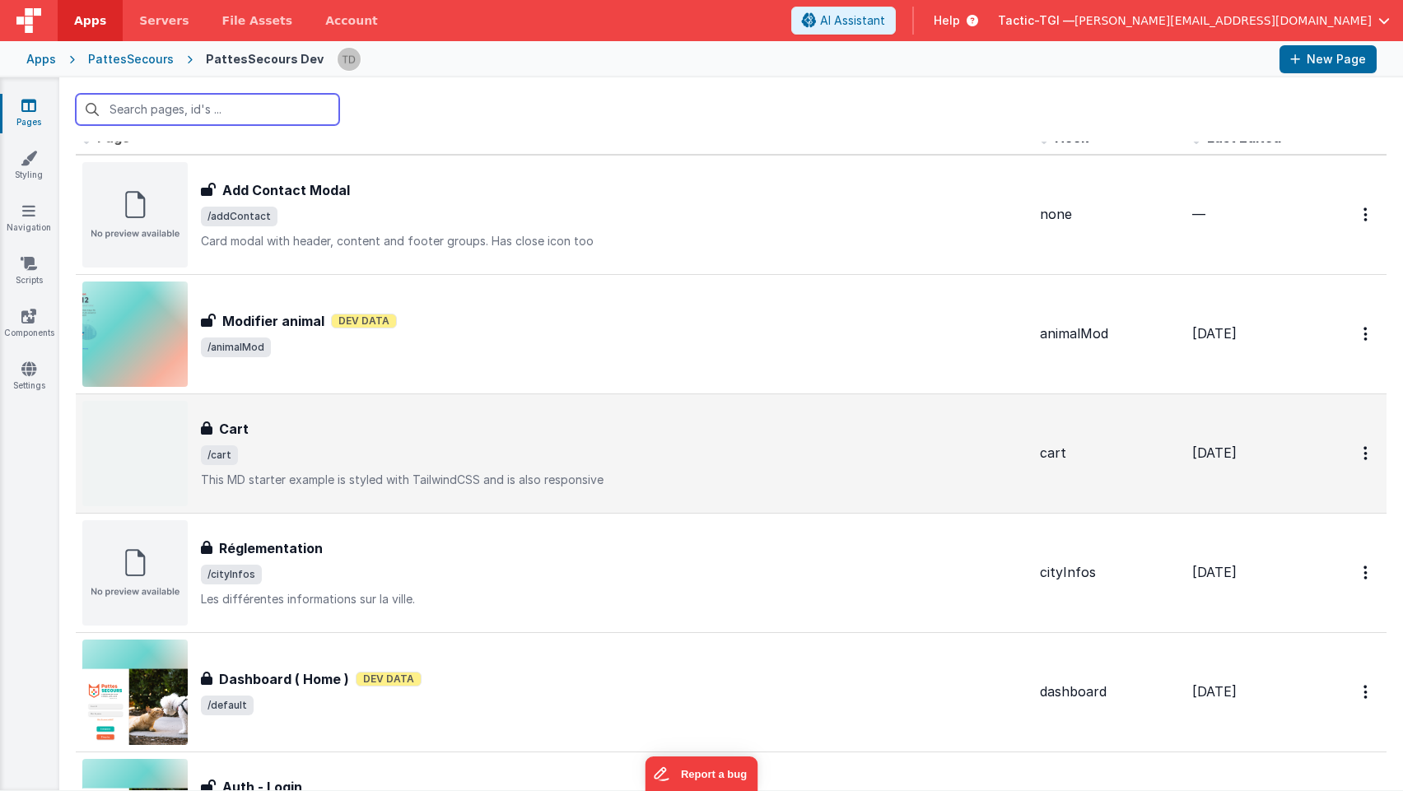
scroll to position [27, 0]
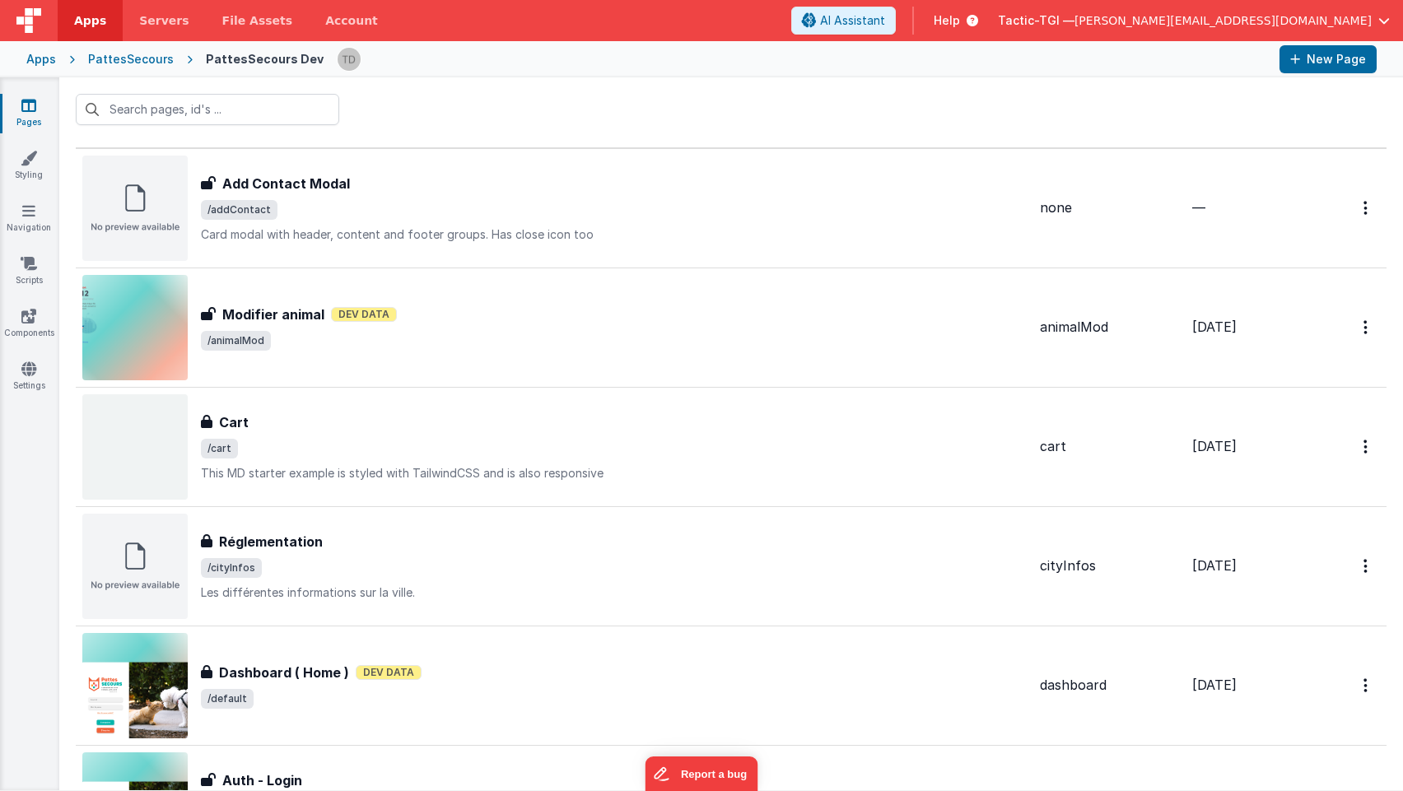
click at [978, 26] on icon at bounding box center [969, 20] width 18 height 16
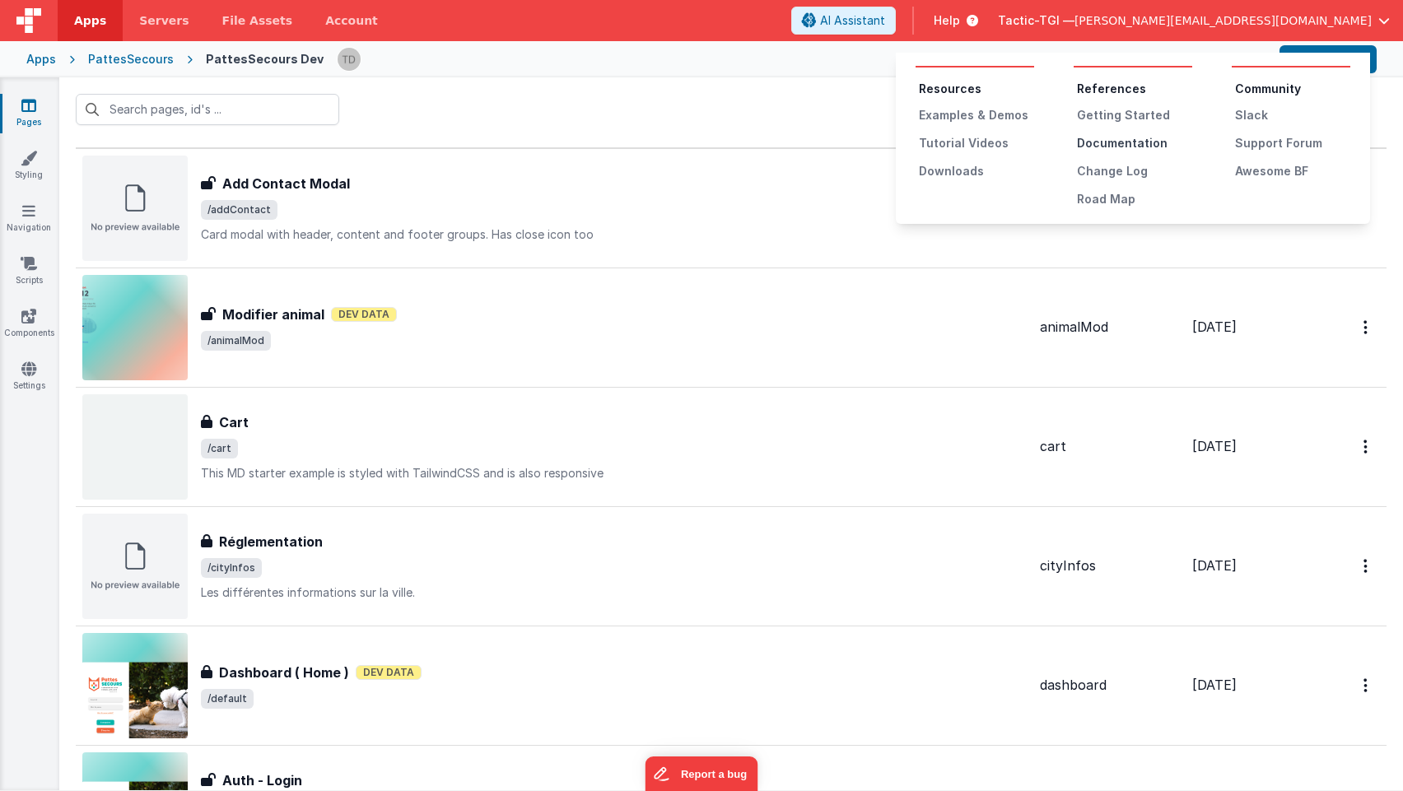
click at [1107, 146] on div "Documentation" at bounding box center [1134, 143] width 115 height 16
